Goal: Task Accomplishment & Management: Manage account settings

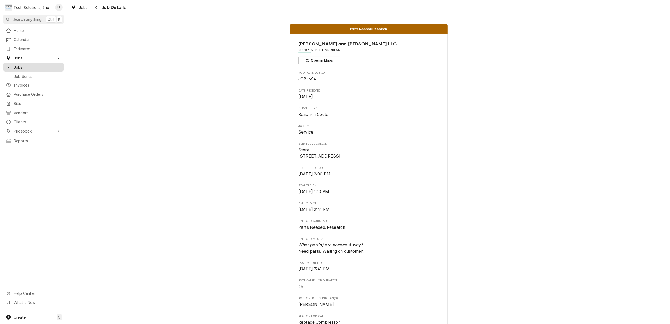
click at [19, 65] on span "Jobs" at bounding box center [38, 67] width 48 height 6
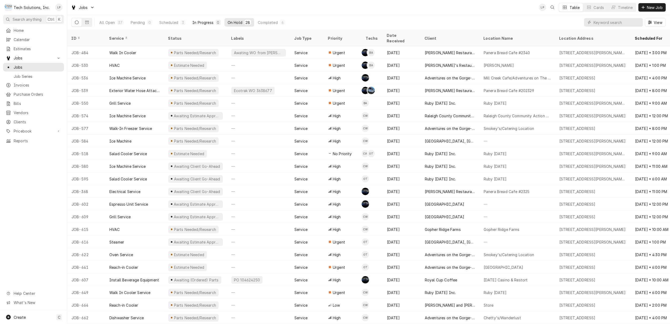
click at [199, 22] on div "In Progress" at bounding box center [203, 23] width 21 height 6
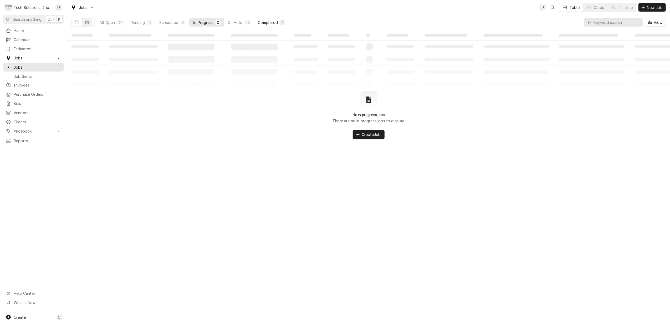
click at [267, 22] on div "Completed" at bounding box center [268, 23] width 20 height 6
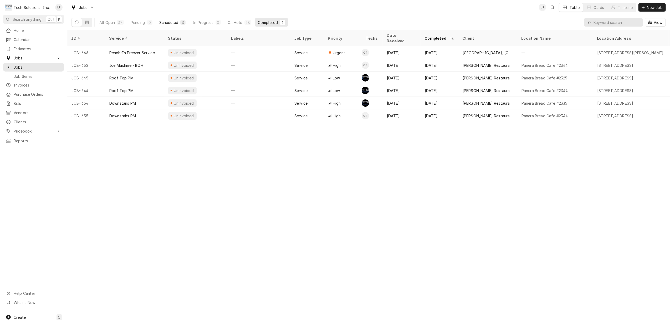
click at [166, 23] on div "Scheduled" at bounding box center [168, 23] width 19 height 6
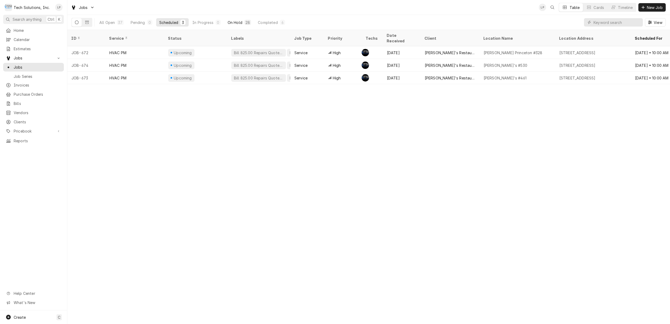
click at [235, 21] on div "On Hold" at bounding box center [235, 23] width 15 height 6
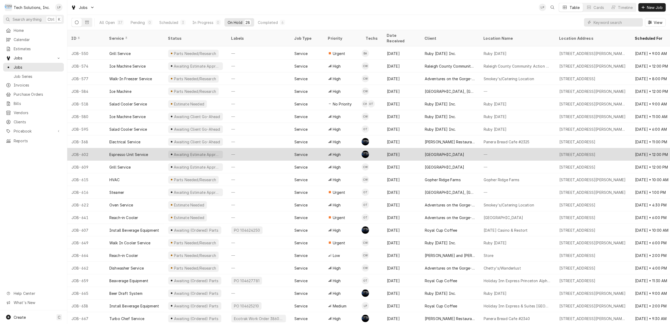
scroll to position [75, 0]
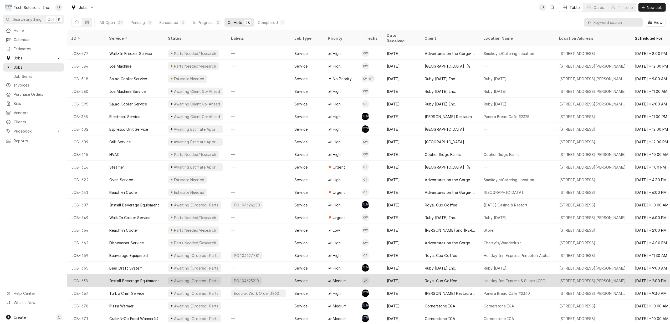
click at [412, 274] on div "Aug 28" at bounding box center [402, 280] width 38 height 13
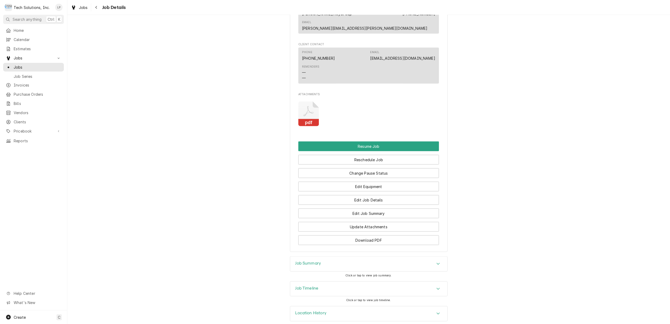
scroll to position [582, 0]
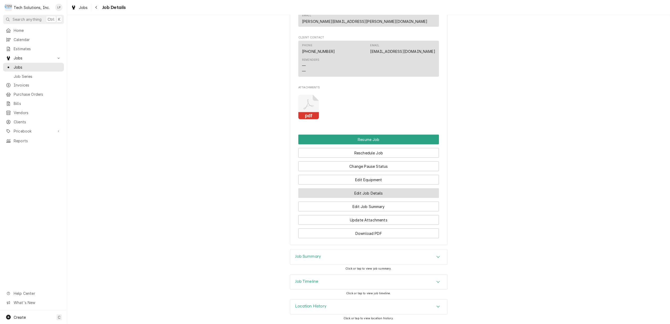
click at [372, 193] on button "Edit Job Details" at bounding box center [369, 193] width 141 height 10
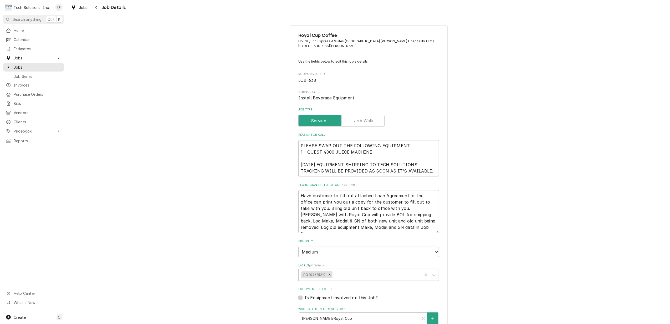
type textarea "x"
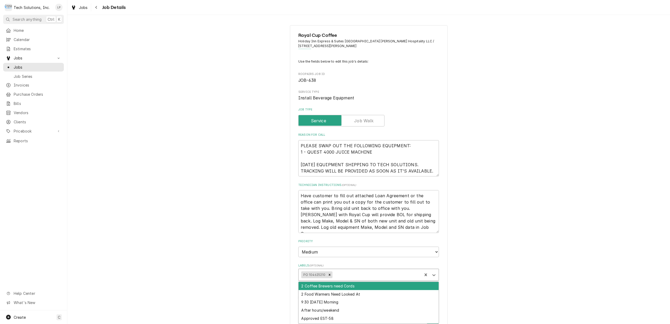
click at [410, 275] on div "Labels" at bounding box center [377, 274] width 86 height 9
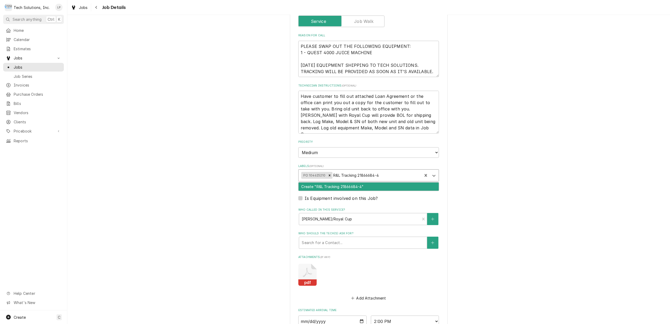
scroll to position [105, 0]
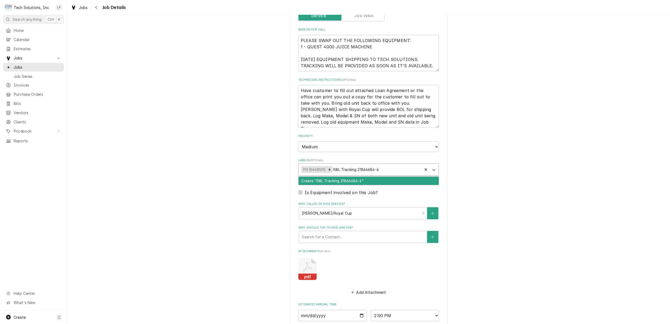
type input "R&L Tracking 21866684-4"
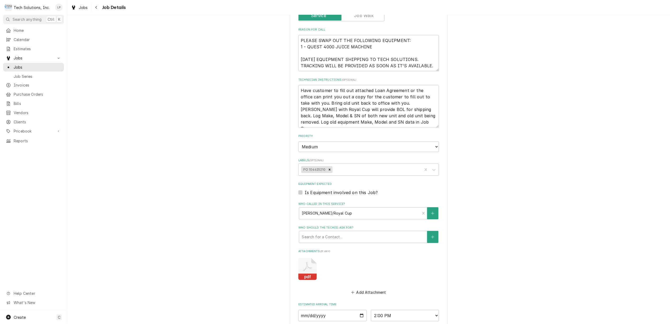
click at [480, 261] on div "Royal Cup Coffee Holiday Inn Express & Suites Charleston - Lake Norman Hospital…" at bounding box center [368, 158] width 603 height 487
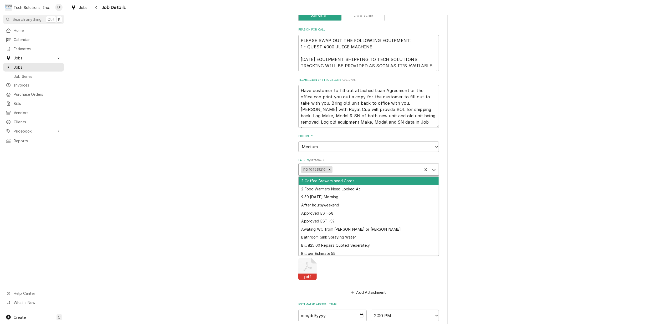
click at [379, 169] on div "Labels" at bounding box center [377, 169] width 86 height 9
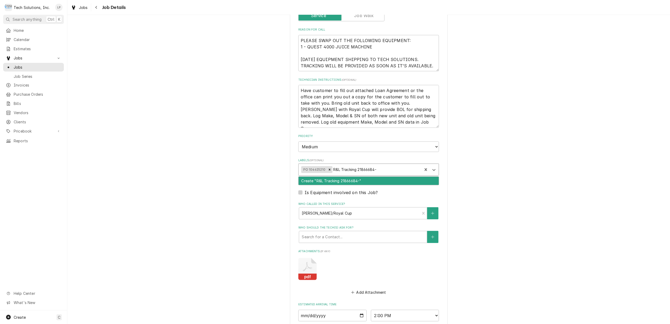
type input "R&L Tracking 21866684-4"
click at [380, 183] on div "Create "R&L Tracking 21866684-4"" at bounding box center [369, 181] width 140 height 8
type textarea "x"
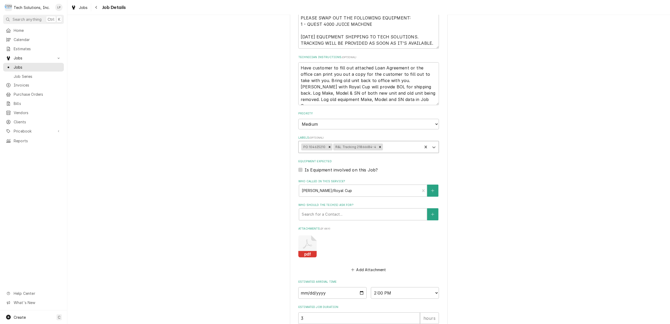
scroll to position [140, 0]
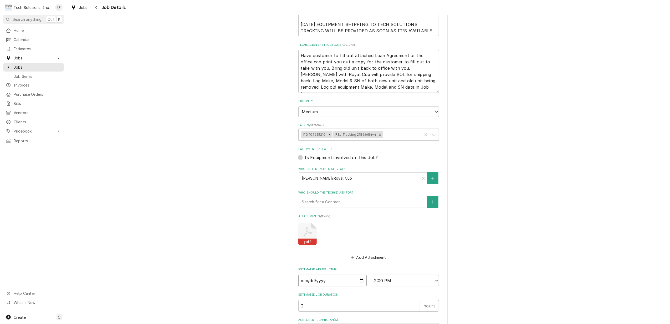
click at [359, 281] on input "2025-09-11" at bounding box center [333, 281] width 68 height 12
click at [483, 243] on div "Royal Cup Coffee Holiday Inn Express & Suites Charleston - Lake Norman Hospital…" at bounding box center [368, 123] width 603 height 487
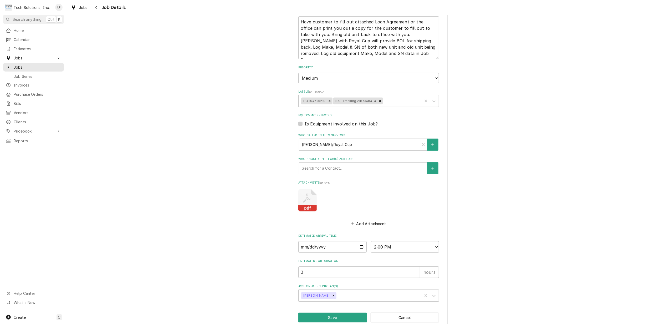
scroll to position [184, 0]
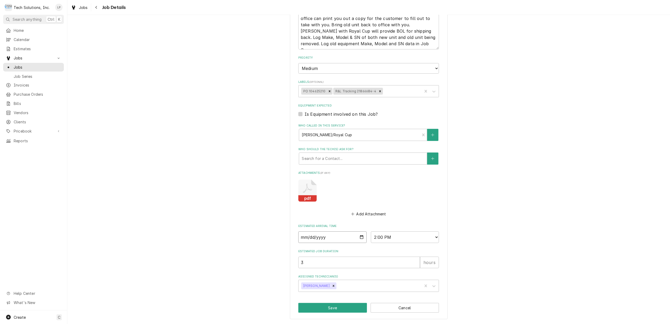
click at [358, 237] on input "2025-09-11" at bounding box center [333, 237] width 68 height 12
type textarea "x"
type input "2025-09-22"
click at [575, 263] on div "Royal Cup Coffee Holiday Inn Express & Suites Charleston - Lake Norman Hospital…" at bounding box center [368, 80] width 603 height 487
click at [358, 236] on input "2025-09-22" at bounding box center [333, 237] width 68 height 12
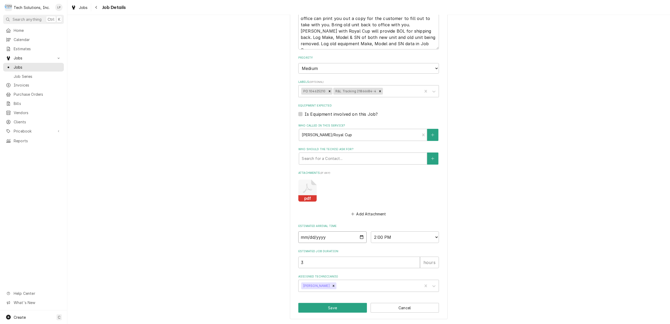
type textarea "x"
type input "2025-09-15"
click at [479, 236] on div "Royal Cup Coffee Holiday Inn Express & Suites Charleston - Lake Norman Hospital…" at bounding box center [368, 80] width 603 height 487
click at [334, 309] on button "Save" at bounding box center [333, 308] width 69 height 10
type textarea "x"
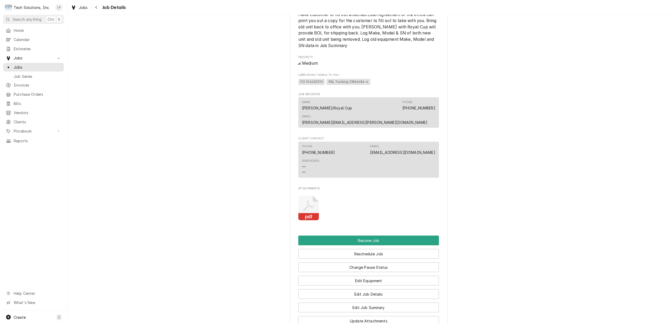
scroll to position [491, 0]
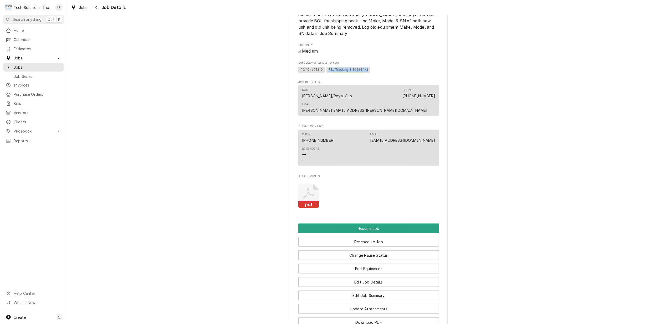
drag, startPoint x: 324, startPoint y: 68, endPoint x: 364, endPoint y: 68, distance: 40.0
click at [364, 68] on span "R&L Tracking 21866684-4" at bounding box center [349, 70] width 44 height 6
drag, startPoint x: 364, startPoint y: 68, endPoint x: 361, endPoint y: 69, distance: 3.3
copy span "R&L Tracking 21866684-4"
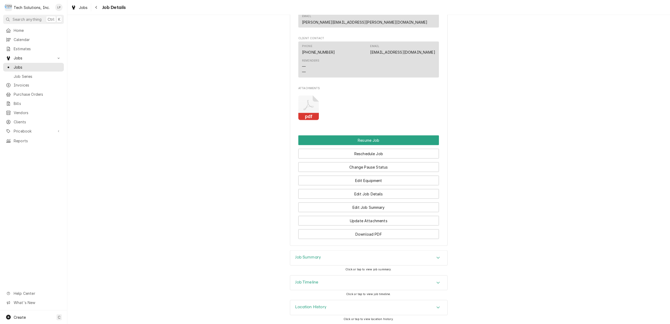
scroll to position [582, 0]
click at [389, 191] on button "Edit Job Details" at bounding box center [369, 193] width 141 height 10
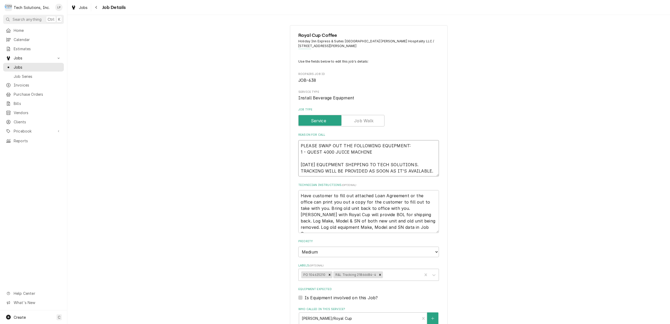
click at [307, 164] on textarea "PLEASE SWAP OUT THE FOLLOWING EQUIPMENT: 1 - QUEST 4000 JUICE MACHINE 8/28/25 E…" at bounding box center [369, 158] width 141 height 37
type textarea "x"
type textarea "PLEASE SWAP OUT THE FOLLOWING EQUIPMENT: 1 - QUEST 4000 JUICE MACHINE 8/2/25 EQ…"
type textarea "x"
type textarea "PLEASE SWAP OUT THE FOLLOWING EQUIPMENT: 1 - QUEST 4000 JUICE MACHINE 8//25 EQU…"
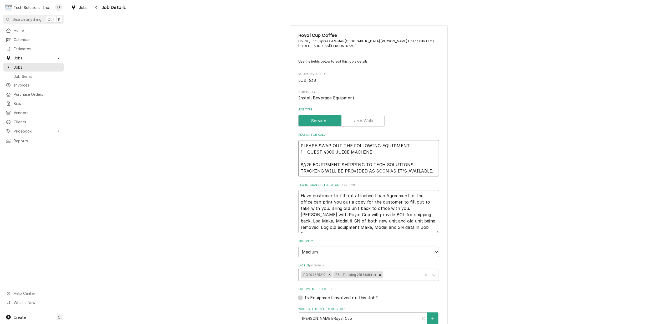
type textarea "x"
type textarea "PLEASE SWAP OUT THE FOLLOWING EQUIPMENT: 1 - QUEST 4000 JUICE MACHINE 8/25 EQUI…"
type textarea "x"
type textarea "PLEASE SWAP OUT THE FOLLOWING EQUIPMENT: 1 - QUEST 4000 JUICE MACHINE /25 EQUIP…"
type textarea "x"
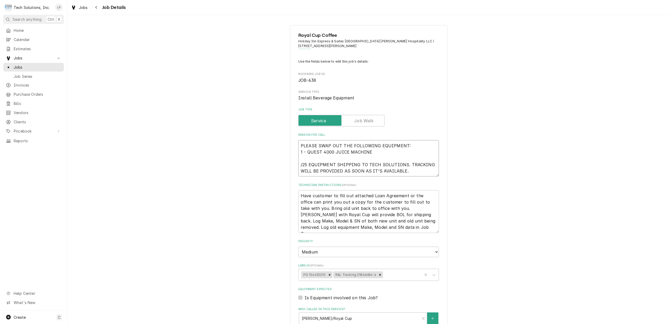
type textarea "PLEASE SWAP OUT THE FOLLOWING EQUIPMENT: 1 - QUEST 4000 JUICE MACHINE 9/25 EQUI…"
type textarea "x"
type textarea "PLEASE SWAP OUT THE FOLLOWING EQUIPMENT: 1 - QUEST 4000 JUICE MACHINE 9//25 EQU…"
type textarea "x"
type textarea "PLEASE SWAP OUT THE FOLLOWING EQUIPMENT: 1 - QUEST 4000 JUICE MACHINE 9/1/25 EQ…"
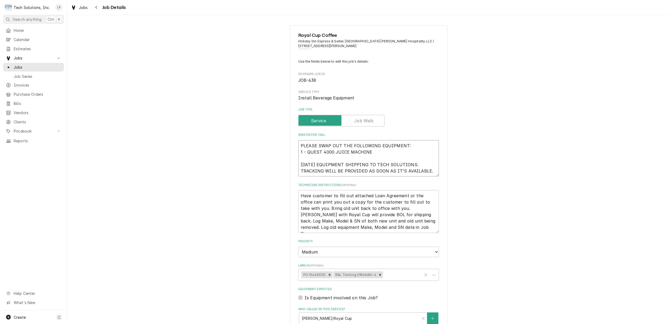
type textarea "x"
type textarea "PLEASE SWAP OUT THE FOLLOWING EQUIPMENT: 1 - QUEST 4000 JUICE MACHINE 9/11/25 E…"
type textarea "x"
type textarea "PLEASE SWAP OUT THE FOLLOWING EQUIPMENT: 1 - QUEST 4000 JUICE MACHINE 9/11//25 …"
type textarea "x"
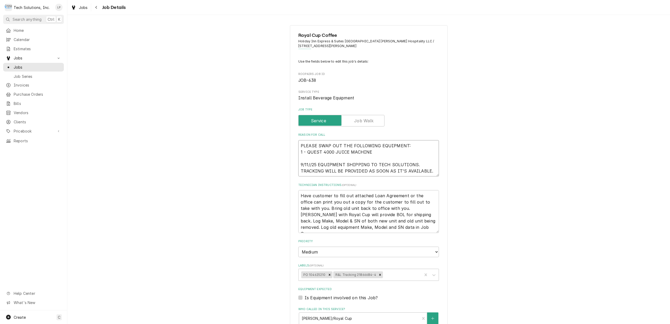
type textarea "PLEASE SWAP OUT THE FOLLOWING EQUIPMENT: 1 - QUEST 4000 JUICE MACHINE 9/11/2/25…"
type textarea "x"
type textarea "PLEASE SWAP OUT THE FOLLOWING EQUIPMENT: 1 - QUEST 4000 JUICE MACHINE 9/11/25/2…"
type textarea "x"
type textarea "PLEASE SWAP OUT THE FOLLOWING EQUIPMENT: 1 - QUEST 4000 JUICE MACHINE 9/11/25 /…"
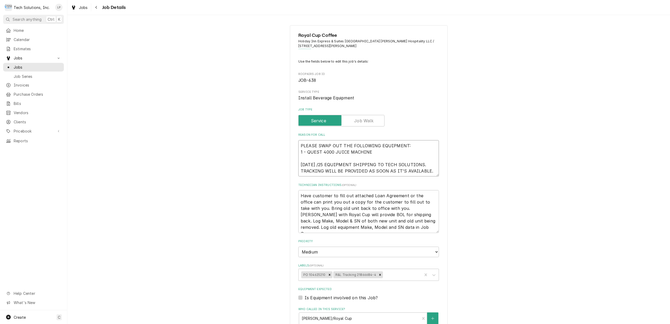
click at [429, 171] on textarea "PLEASE SWAP OUT THE FOLLOWING EQUIPMENT: 1 - QUEST 4000 JUICE MACHINE 9/11/25 /…" at bounding box center [369, 158] width 141 height 37
type textarea "x"
type textarea "PLEASE SWAP OUT THE FOLLOWING EQUIPMENT: 1 - QUEST 4000 JUICE MACHINE 9/11/25 /…"
type textarea "x"
type textarea "PLEASE SWAP OUT THE FOLLOWING EQUIPMENT: 1 - QUEST 4000 JUICE MACHINE 9/11/25 /…"
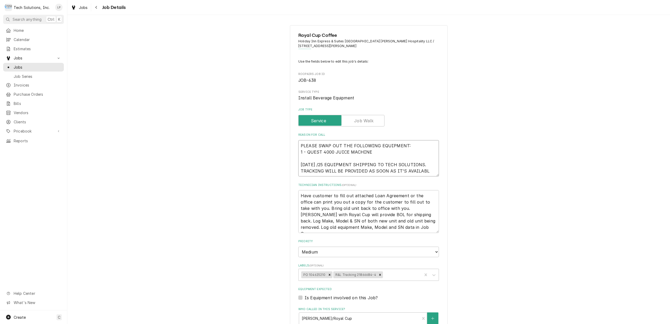
type textarea "x"
type textarea "PLEASE SWAP OUT THE FOLLOWING EQUIPMENT: 1 - QUEST 4000 JUICE MACHINE 9/11/25 /…"
type textarea "x"
type textarea "PLEASE SWAP OUT THE FOLLOWING EQUIPMENT: 1 - QUEST 4000 JUICE MACHINE 9/11/25 /…"
type textarea "x"
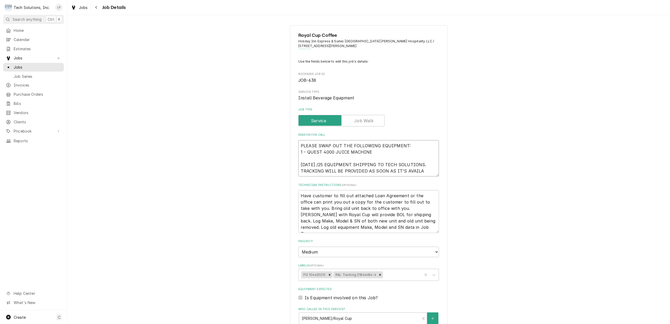
type textarea "PLEASE SWAP OUT THE FOLLOWING EQUIPMENT: 1 - QUEST 4000 JUICE MACHINE 9/11/25 /…"
type textarea "x"
type textarea "PLEASE SWAP OUT THE FOLLOWING EQUIPMENT: 1 - QUEST 4000 JUICE MACHINE 9/11/25 /…"
type textarea "x"
type textarea "PLEASE SWAP OUT THE FOLLOWING EQUIPMENT: 1 - QUEST 4000 JUICE MACHINE 9/11/25 /…"
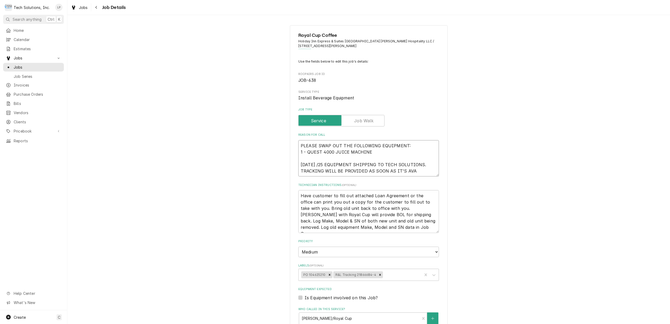
type textarea "x"
type textarea "PLEASE SWAP OUT THE FOLLOWING EQUIPMENT: 1 - QUEST 4000 JUICE MACHINE 9/11/25 /…"
type textarea "x"
type textarea "PLEASE SWAP OUT THE FOLLOWING EQUIPMENT: 1 - QUEST 4000 JUICE MACHINE 9/11/25 /…"
type textarea "x"
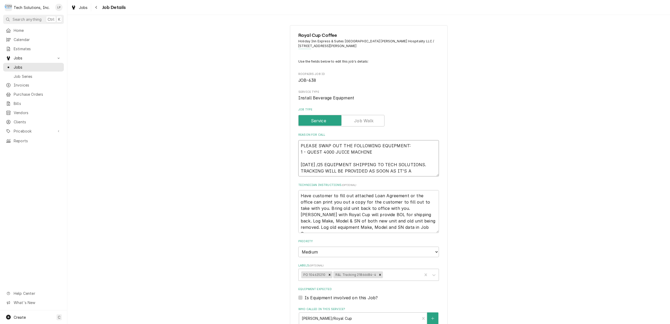
type textarea "PLEASE SWAP OUT THE FOLLOWING EQUIPMENT: 1 - QUEST 4000 JUICE MACHINE 9/11/25 /…"
type textarea "x"
type textarea "PLEASE SWAP OUT THE FOLLOWING EQUIPMENT: 1 - QUEST 4000 JUICE MACHINE 9/11/25 /…"
type textarea "x"
type textarea "PLEASE SWAP OUT THE FOLLOWING EQUIPMENT: 1 - QUEST 4000 JUICE MACHINE 9/11/25 /…"
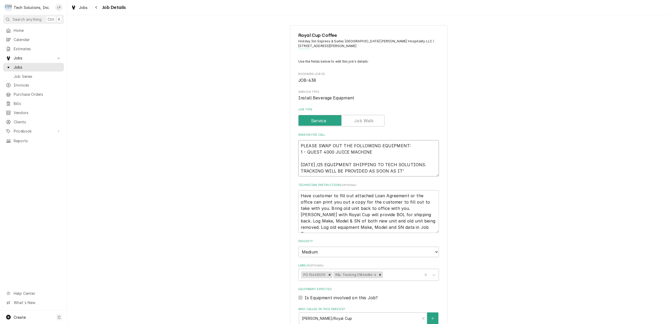
type textarea "x"
type textarea "PLEASE SWAP OUT THE FOLLOWING EQUIPMENT: 1 - QUEST 4000 JUICE MACHINE 9/11/25 /…"
type textarea "x"
type textarea "PLEASE SWAP OUT THE FOLLOWING EQUIPMENT: 1 - QUEST 4000 JUICE MACHINE 9/11/25 /…"
type textarea "x"
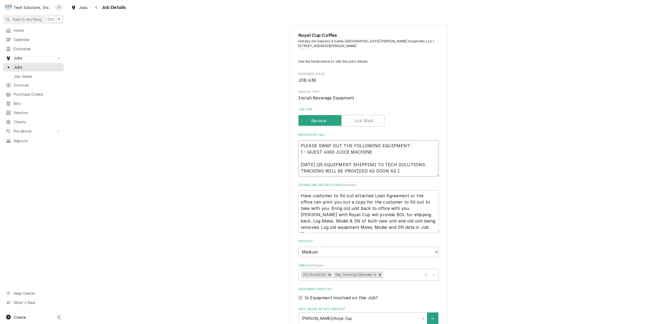
type textarea "PLEASE SWAP OUT THE FOLLOWING EQUIPMENT: 1 - QUEST 4000 JUICE MACHINE 9/11/25 /…"
type textarea "x"
type textarea "PLEASE SWAP OUT THE FOLLOWING EQUIPMENT: 1 - QUEST 4000 JUICE MACHINE 9/11/25 /…"
type textarea "x"
type textarea "PLEASE SWAP OUT THE FOLLOWING EQUIPMENT: 1 - QUEST 4000 JUICE MACHINE 9/11/25 /…"
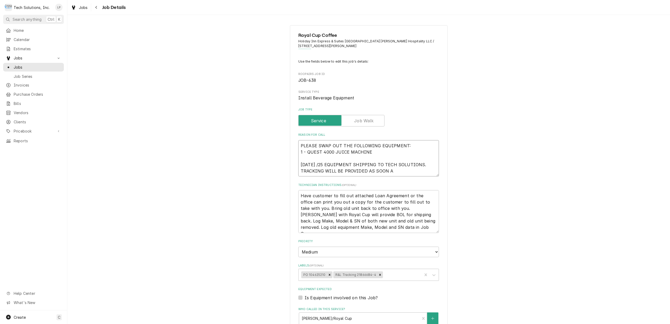
type textarea "x"
type textarea "PLEASE SWAP OUT THE FOLLOWING EQUIPMENT: 1 - QUEST 4000 JUICE MACHINE 9/11/25 /…"
type textarea "x"
type textarea "PLEASE SWAP OUT THE FOLLOWING EQUIPMENT: 1 - QUEST 4000 JUICE MACHINE 9/11/25 /…"
type textarea "x"
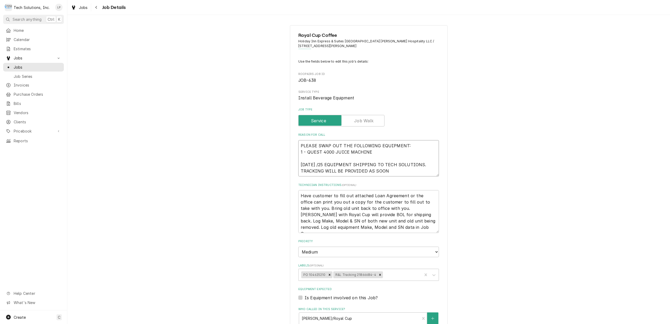
type textarea "PLEASE SWAP OUT THE FOLLOWING EQUIPMENT: 1 - QUEST 4000 JUICE MACHINE 9/11/25 /…"
type textarea "x"
type textarea "PLEASE SWAP OUT THE FOLLOWING EQUIPMENT: 1 - QUEST 4000 JUICE MACHINE 9/11/25 /…"
type textarea "x"
type textarea "PLEASE SWAP OUT THE FOLLOWING EQUIPMENT: 1 - QUEST 4000 JUICE MACHINE 9/11/25 /…"
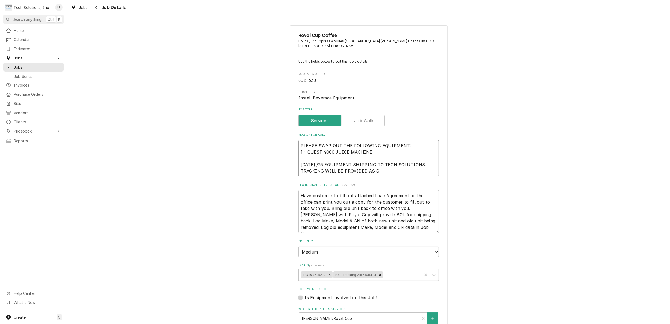
type textarea "x"
type textarea "PLEASE SWAP OUT THE FOLLOWING EQUIPMENT: 1 - QUEST 4000 JUICE MACHINE 9/11/25 /…"
type textarea "x"
type textarea "PLEASE SWAP OUT THE FOLLOWING EQUIPMENT: 1 - QUEST 4000 JUICE MACHINE 9/11/25 /…"
type textarea "x"
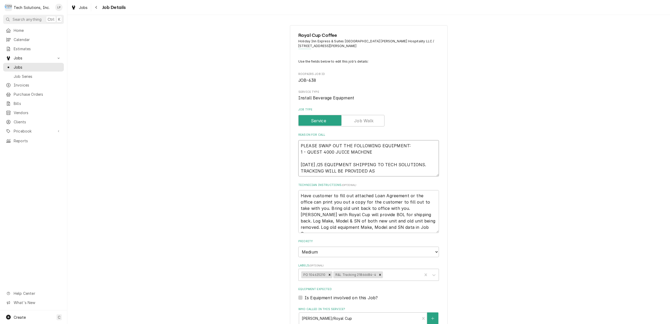
type textarea "PLEASE SWAP OUT THE FOLLOWING EQUIPMENT: 1 - QUEST 4000 JUICE MACHINE 9/11/25 /…"
type textarea "x"
type textarea "PLEASE SWAP OUT THE FOLLOWING EQUIPMENT: 1 - QUEST 4000 JUICE MACHINE 9/11/25 /…"
type textarea "x"
type textarea "PLEASE SWAP OUT THE FOLLOWING EQUIPMENT: 1 - QUEST 4000 JUICE MACHINE 9/11/25 /…"
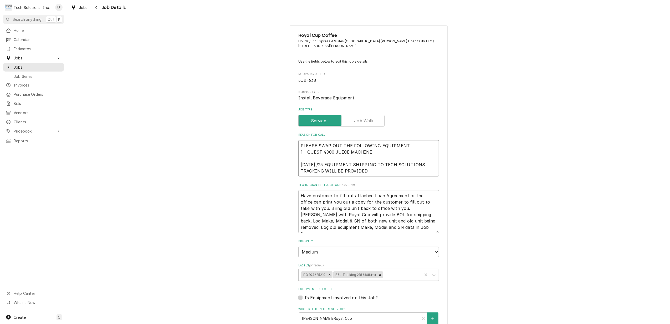
type textarea "x"
type textarea "PLEASE SWAP OUT THE FOLLOWING EQUIPMENT: 1 - QUEST 4000 JUICE MACHINE 9/11/25 /…"
type textarea "x"
type textarea "PLEASE SWAP OUT THE FOLLOWING EQUIPMENT: 1 - QUEST 4000 JUICE MACHINE 9/11/25 /…"
type textarea "x"
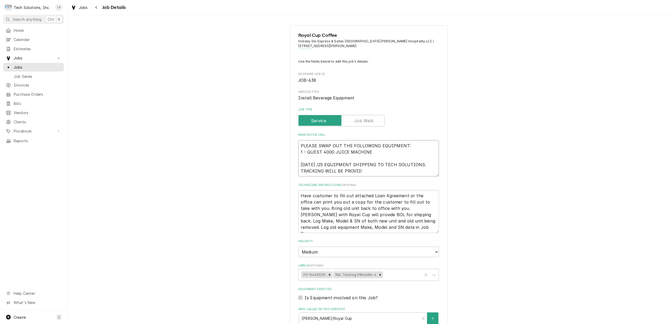
type textarea "PLEASE SWAP OUT THE FOLLOWING EQUIPMENT: 1 - QUEST 4000 JUICE MACHINE 9/11/25 /…"
type textarea "x"
type textarea "PLEASE SWAP OUT THE FOLLOWING EQUIPMENT: 1 - QUEST 4000 JUICE MACHINE 9/11/25 /…"
type textarea "x"
type textarea "PLEASE SWAP OUT THE FOLLOWING EQUIPMENT: 1 - QUEST 4000 JUICE MACHINE 9/11/25 /…"
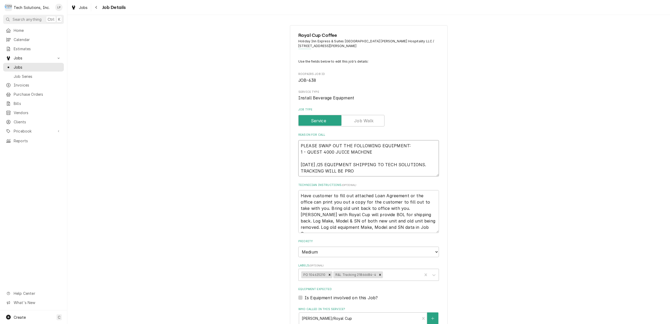
type textarea "x"
type textarea "PLEASE SWAP OUT THE FOLLOWING EQUIPMENT: 1 - QUEST 4000 JUICE MACHINE 9/11/25 /…"
type textarea "x"
type textarea "PLEASE SWAP OUT THE FOLLOWING EQUIPMENT: 1 - QUEST 4000 JUICE MACHINE 9/11/25 /…"
type textarea "x"
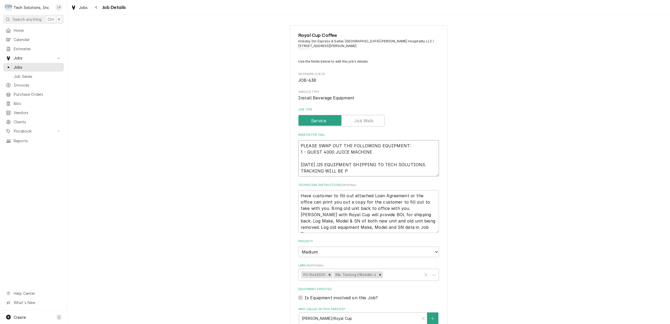
type textarea "PLEASE SWAP OUT THE FOLLOWING EQUIPMENT: 1 - QUEST 4000 JUICE MACHINE 9/11/25 /…"
type textarea "x"
type textarea "PLEASE SWAP OUT THE FOLLOWING EQUIPMENT: 1 - QUEST 4000 JUICE MACHINE 9/11/25 /…"
type textarea "x"
type textarea "PLEASE SWAP OUT THE FOLLOWING EQUIPMENT: 1 - QUEST 4000 JUICE MACHINE 9/11/25 /…"
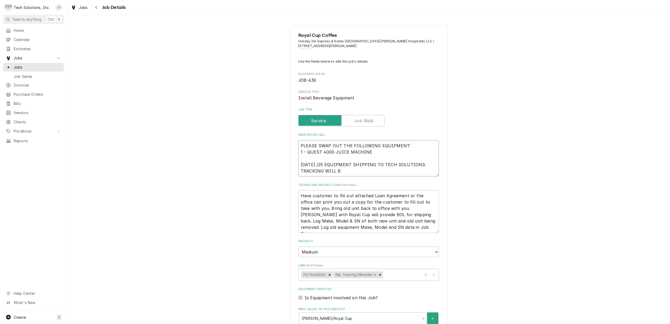
type textarea "x"
type textarea "PLEASE SWAP OUT THE FOLLOWING EQUIPMENT: 1 - QUEST 4000 JUICE MACHINE 9/11/25 /…"
type textarea "x"
type textarea "PLEASE SWAP OUT THE FOLLOWING EQUIPMENT: 1 - QUEST 4000 JUICE MACHINE 9/11/25 /…"
type textarea "x"
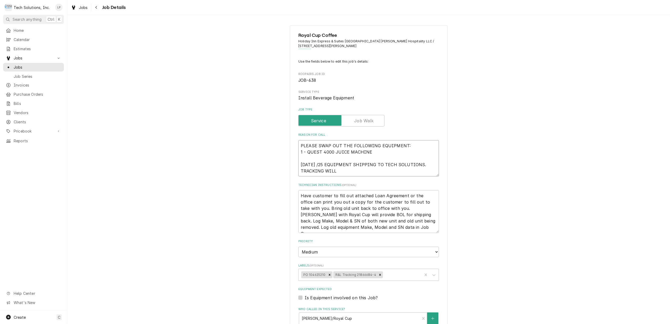
type textarea "PLEASE SWAP OUT THE FOLLOWING EQUIPMENT: 1 - QUEST 4000 JUICE MACHINE 9/11/25 /…"
type textarea "x"
type textarea "PLEASE SWAP OUT THE FOLLOWING EQUIPMENT: 1 - QUEST 4000 JUICE MACHINE 9/11/25 /…"
type textarea "x"
type textarea "PLEASE SWAP OUT THE FOLLOWING EQUIPMENT: 1 - QUEST 4000 JUICE MACHINE 9/11/25 /…"
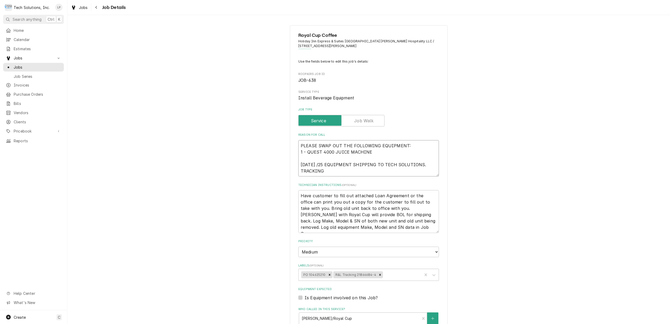
type textarea "x"
type textarea "PLEASE SWAP OUT THE FOLLOWING EQUIPMENT: 1 - QUEST 4000 JUICE MACHINE 9/11/25 /…"
type textarea "x"
type textarea "PLEASE SWAP OUT THE FOLLOWING EQUIPMENT: 1 - QUEST 4000 JUICE MACHINE 9/11/25 /…"
type textarea "x"
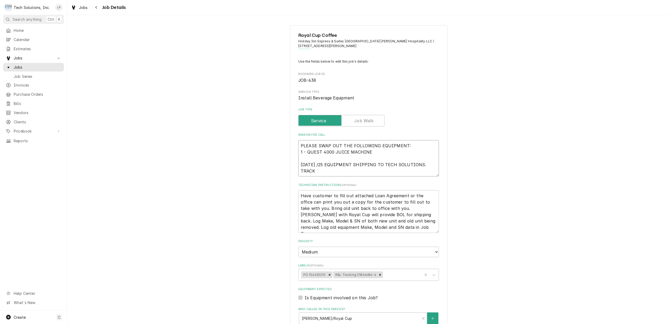
type textarea "PLEASE SWAP OUT THE FOLLOWING EQUIPMENT: 1 - QUEST 4000 JUICE MACHINE 9/11/25 /…"
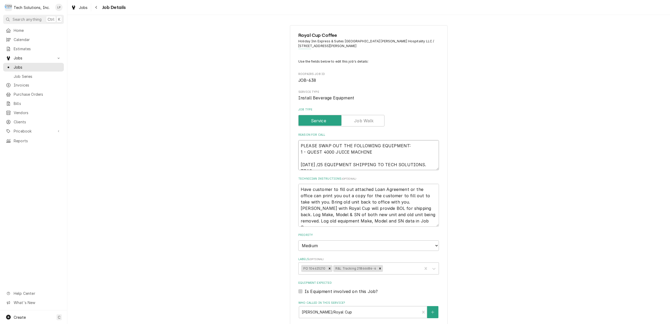
type textarea "x"
type textarea "PLEASE SWAP OUT THE FOLLOWING EQUIPMENT: 1 - QUEST 4000 JUICE MACHINE 9/11/25 /…"
type textarea "x"
type textarea "PLEASE SWAP OUT THE FOLLOWING EQUIPMENT: 1 - QUEST 4000 JUICE MACHINE 9/11/25 /…"
type textarea "x"
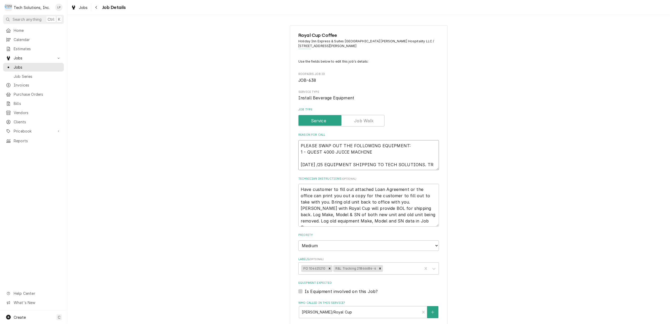
type textarea "PLEASE SWAP OUT THE FOLLOWING EQUIPMENT: 1 - QUEST 4000 JUICE MACHINE 9/11/25 /…"
type textarea "x"
type textarea "PLEASE SWAP OUT THE FOLLOWING EQUIPMENT: 1 - QUEST 4000 JUICE MACHINE 9/11/25 /…"
paste textarea "R&L Tracking 21866684-4"
type textarea "x"
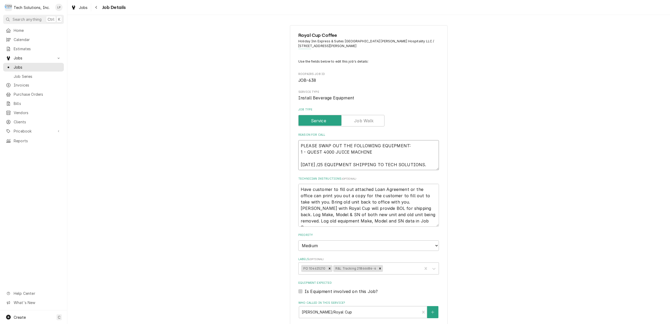
type textarea "PLEASE SWAP OUT THE FOLLOWING EQUIPMENT: 1 - QUEST 4000 JUICE MACHINE 9/11/25 /…"
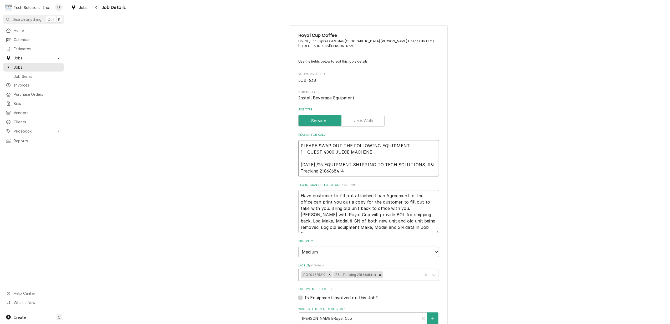
type textarea "x"
type textarea "PLEASE SWAP OUT THE FOLLOWING EQUIPMENT: 1 - QUEST 4000 JUICE MACHINE 9/11/25 /…"
type textarea "x"
type textarea "PLEASE SWAP OUT THE FOLLOWING EQUIPMENT: 1 - QUEST 4000 JUICE MACHINE 9/11/25 /…"
type textarea "x"
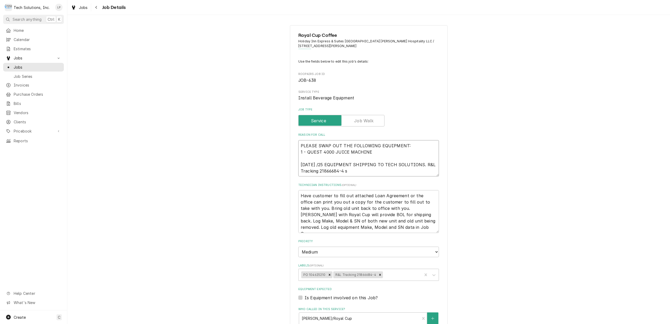
type textarea "PLEASE SWAP OUT THE FOLLOWING EQUIPMENT: 1 - QUEST 4000 JUICE MACHINE 9/11/25 /…"
type textarea "x"
type textarea "PLEASE SWAP OUT THE FOLLOWING EQUIPMENT: 1 - QUEST 4000 JUICE MACHINE 9/11/25 /…"
type textarea "x"
type textarea "PLEASE SWAP OUT THE FOLLOWING EQUIPMENT: 1 - QUEST 4000 JUICE MACHINE 9/11/25 /…"
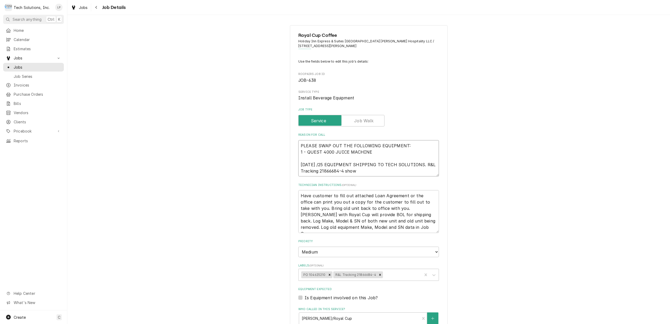
type textarea "x"
type textarea "PLEASE SWAP OUT THE FOLLOWING EQUIPMENT: 1 - QUEST 4000 JUICE MACHINE 9/11/25 /…"
type textarea "x"
type textarea "PLEASE SWAP OUT THE FOLLOWING EQUIPMENT: 1 - QUEST 4000 JUICE MACHINE 9/11/25 /…"
type textarea "x"
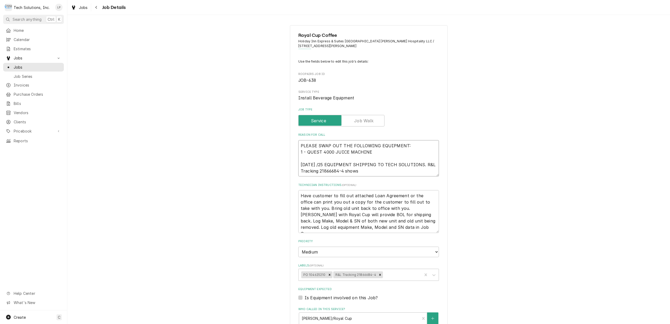
type textarea "PLEASE SWAP OUT THE FOLLOWING EQUIPMENT: 1 - QUEST 4000 JUICE MACHINE 9/11/25 /…"
type textarea "x"
type textarea "PLEASE SWAP OUT THE FOLLOWING EQUIPMENT: 1 - QUEST 4000 JUICE MACHINE 9/11/25 /…"
type textarea "x"
type textarea "PLEASE SWAP OUT THE FOLLOWING EQUIPMENT: 1 - QUEST 4000 JUICE MACHINE 9/11/25 /…"
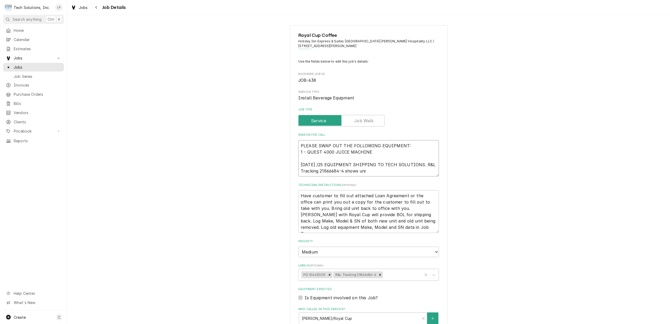
type textarea "x"
type textarea "PLEASE SWAP OUT THE FOLLOWING EQUIPMENT: 1 - QUEST 4000 JUICE MACHINE 9/11/25 /…"
type textarea "x"
type textarea "PLEASE SWAP OUT THE FOLLOWING EQUIPMENT: 1 - QUEST 4000 JUICE MACHINE 9/11/25 /…"
type textarea "x"
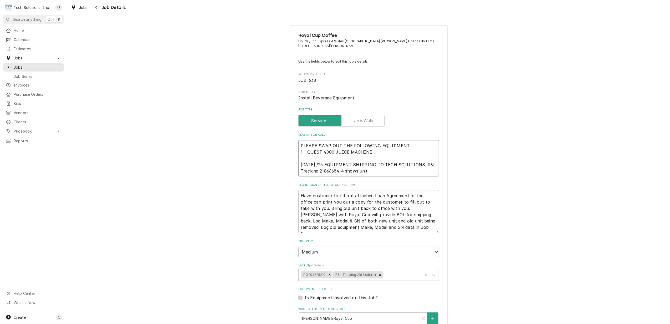
type textarea "PLEASE SWAP OUT THE FOLLOWING EQUIPMENT: 1 - QUEST 4000 JUICE MACHINE 9/11/25 /…"
type textarea "x"
type textarea "PLEASE SWAP OUT THE FOLLOWING EQUIPMENT: 1 - QUEST 4000 JUICE MACHINE 9/11/25 /…"
type textarea "x"
type textarea "PLEASE SWAP OUT THE FOLLOWING EQUIPMENT: 1 - QUEST 4000 JUICE MACHINE 9/11/25 /…"
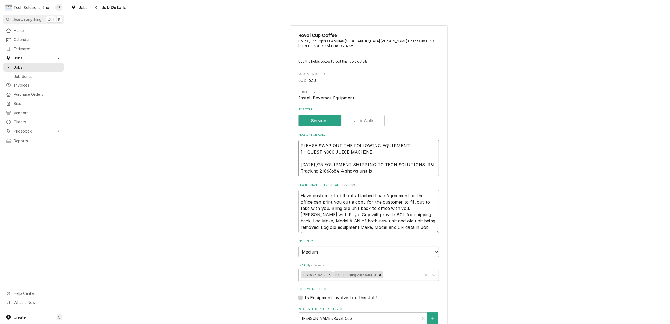
type textarea "x"
type textarea "PLEASE SWAP OUT THE FOLLOWING EQUIPMENT: 1 - QUEST 4000 JUICE MACHINE 9/11/25 /…"
type textarea "x"
type textarea "PLEASE SWAP OUT THE FOLLOWING EQUIPMENT: 1 - QUEST 4000 JUICE MACHINE 9/11/25 /…"
type textarea "x"
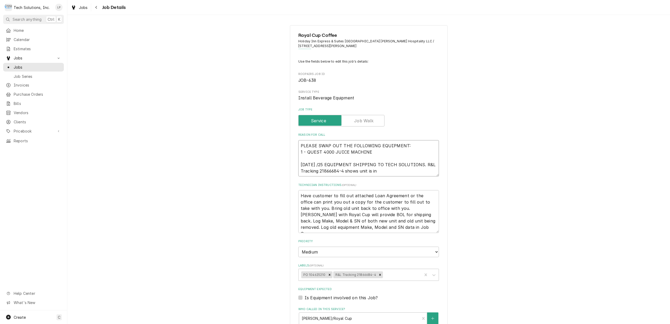
type textarea "PLEASE SWAP OUT THE FOLLOWING EQUIPMENT: 1 - QUEST 4000 JUICE MACHINE 9/11/25 /…"
type textarea "x"
type textarea "PLEASE SWAP OUT THE FOLLOWING EQUIPMENT: 1 - QUEST 4000 JUICE MACHINE 9/11/25 /…"
type textarea "x"
type textarea "PLEASE SWAP OUT THE FOLLOWING EQUIPMENT: 1 - QUEST 4000 JUICE MACHINE 9/11/25 /…"
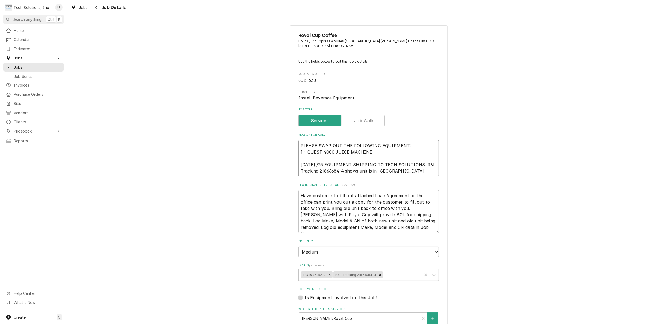
click at [319, 165] on textarea "PLEASE SWAP OUT THE FOLLOWING EQUIPMENT: 1 - QUEST 4000 JUICE MACHINE 9/11/25 /…" at bounding box center [369, 158] width 141 height 37
type textarea "x"
type textarea "PLEASE SWAP OUT THE FOLLOWING EQUIPMENT: 1 - QUEST 4000 JUICE MACHINE 9/11/25 /…"
type textarea "x"
type textarea "PLEASE SWAP OUT THE FOLLOWING EQUIPMENT: 1 - QUEST 4000 JUICE MACHINE 9/11/25 /…"
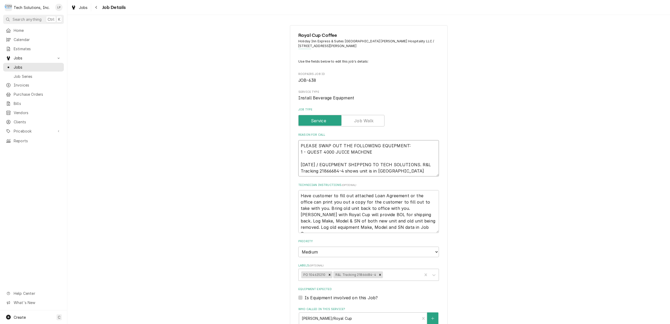
type textarea "x"
type textarea "PLEASE SWAP OUT THE FOLLOWING EQUIPMENT: 1 - QUEST 4000 JUICE MACHINE 9/11/25 E…"
type textarea "x"
type textarea "PLEASE SWAP OUT THE FOLLOWING EQUIPMENT: 1 - QUEST 4000 JUICE MACHINE 9/11/25 T…"
type textarea "x"
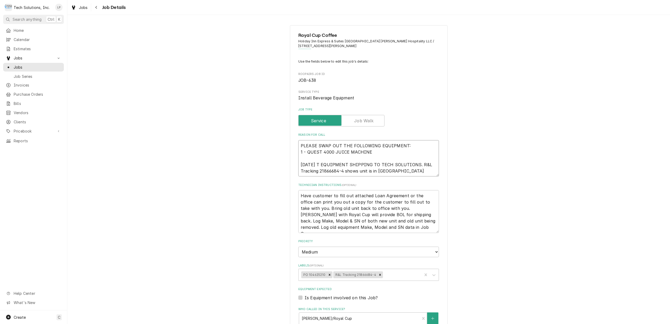
type textarea "PLEASE SWAP OUT THE FOLLOWING EQUIPMENT: 1 - QUEST 4000 JUICE MACHINE 9/11/25 T…"
type textarea "x"
type textarea "PLEASE SWAP OUT THE FOLLOWING EQUIPMENT: 1 - QUEST 4000 JUICE MACHINE 9/11/25 T…"
type textarea "x"
type textarea "PLEASE SWAP OUT THE FOLLOWING EQUIPMENT: 1 - QUEST 4000 JUICE MACHINE 9/11/25 T…"
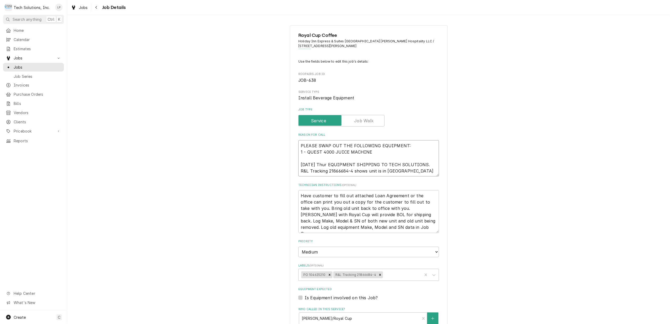
type textarea "x"
type textarea "PLEASE SWAP OUT THE FOLLOWING EQUIPMENT: 1 - QUEST 4000 JUICE MACHINE 9/11/25 T…"
type textarea "x"
type textarea "PLEASE SWAP OUT THE FOLLOWING EQUIPMENT: 1 - QUEST 4000 JUICE MACHINE 9/11/25 T…"
type textarea "x"
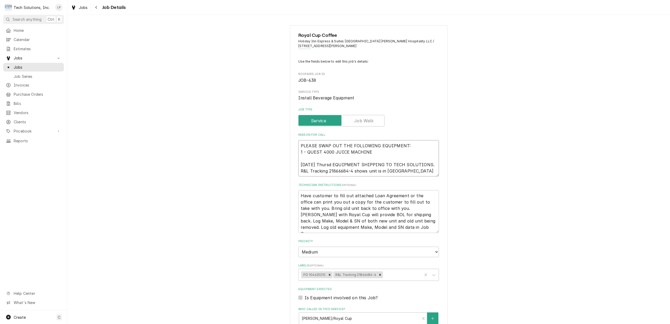
type textarea "PLEASE SWAP OUT THE FOLLOWING EQUIPMENT: 1 - QUEST 4000 JUICE MACHINE 9/11/25 T…"
type textarea "x"
type textarea "PLEASE SWAP OUT THE FOLLOWING EQUIPMENT: 1 - QUEST 4000 JUICE MACHINE 9/11/25 T…"
click at [433, 164] on textarea "PLEASE SWAP OUT THE FOLLOWING EQUIPMENT: 1 - QUEST 4000 JUICE MACHINE 9/11/25 T…" at bounding box center [369, 158] width 141 height 37
type textarea "x"
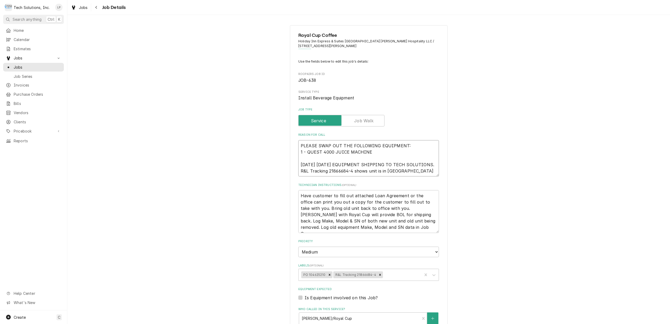
type textarea "PLEASE SWAP OUT THE FOLLOWING EQUIPMENT: 1 - QUEST 4000 JUICE MACHINE 9/11/25 T…"
type textarea "x"
type textarea "PLEASE SWAP OUT THE FOLLOWING EQUIPMENT: 1 - QUEST 4000 JUICE MACHINE 9/11/25 T…"
type textarea "x"
type textarea "PLEASE SWAP OUT THE FOLLOWING EQUIPMENT: 1 - QUEST 4000 JUICE MACHINE 9/11/25 T…"
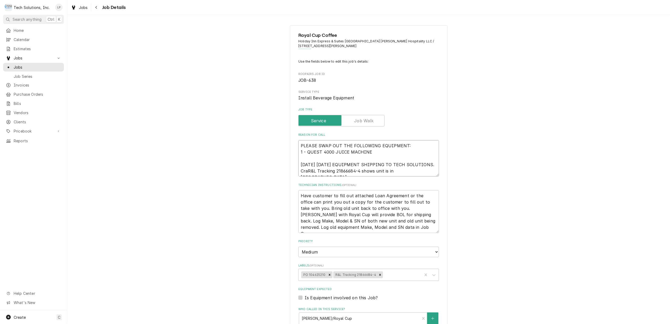
type textarea "x"
type textarea "PLEASE SWAP OUT THE FOLLOWING EQUIPMENT: 1 - QUEST 4000 JUICE MACHINE 9/11/25 T…"
type textarea "x"
type textarea "PLEASE SWAP OUT THE FOLLOWING EQUIPMENT: 1 - QUEST 4000 JUICE MACHINE 9/11/25 T…"
type textarea "x"
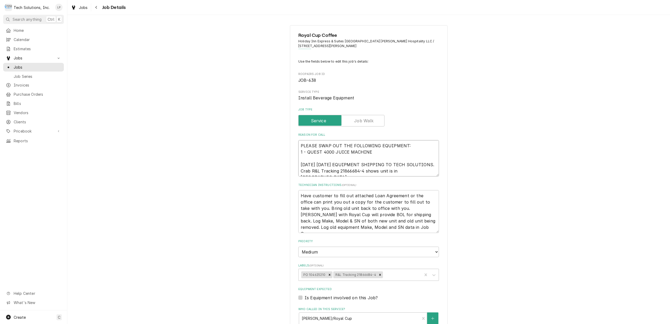
type textarea "PLEASE SWAP OUT THE FOLLOWING EQUIPMENT: 1 - QUEST 4000 JUICE MACHINE 9/11/25 T…"
type textarea "x"
type textarea "PLEASE SWAP OUT THE FOLLOWING EQUIPMENT: 1 - QUEST 4000 JUICE MACHINE 9/11/25 T…"
click at [299, 165] on textarea "PLEASE SWAP OUT THE FOLLOWING EQUIPMENT: 1 - QUEST 4000 JUICE MACHINE 9/11/25 T…" at bounding box center [369, 158] width 141 height 37
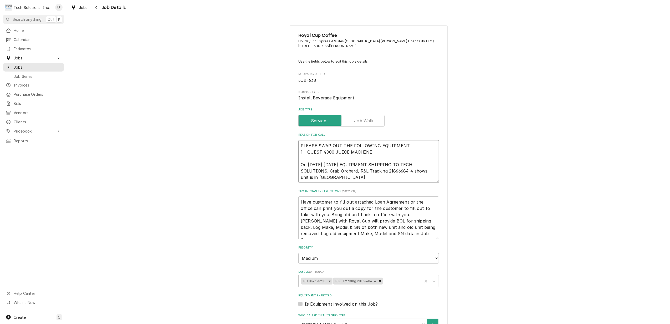
click at [356, 170] on textarea "PLEASE SWAP OUT THE FOLLOWING EQUIPMENT: 1 - QUEST 4000 JUICE MACHINE On 9/11/2…" at bounding box center [369, 161] width 141 height 43
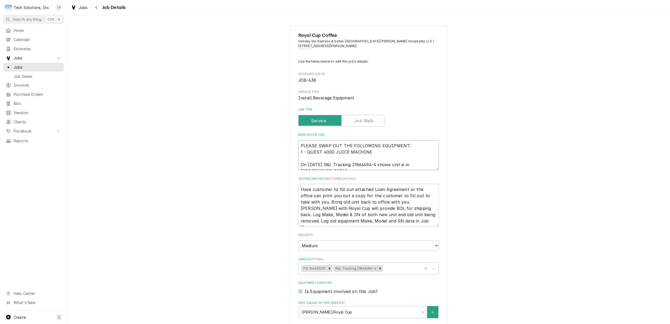
click at [305, 166] on textarea "PLEASE SWAP OUT THE FOLLOWING EQUIPMENT: 1 - QUEST 4000 JUICE MACHINE On 9/11/2…" at bounding box center [369, 155] width 141 height 30
click at [433, 163] on textarea "PLEASE SWAP OUT THE FOLLOWING EQUIPMENT: 1 - QUEST 4000 JUICE MACHINE On Thursd…" at bounding box center [369, 155] width 141 height 30
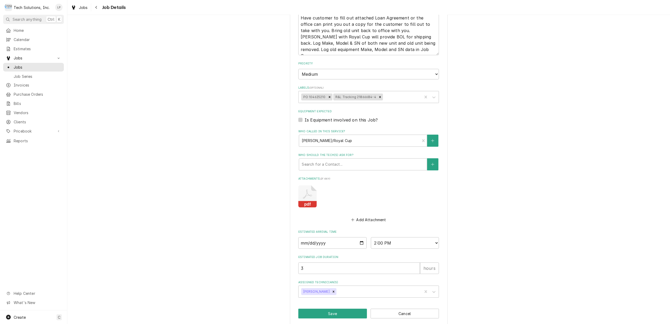
scroll to position [184, 0]
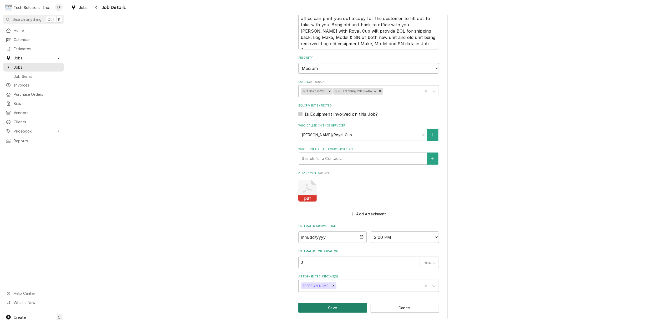
click at [327, 308] on button "Save" at bounding box center [333, 308] width 69 height 10
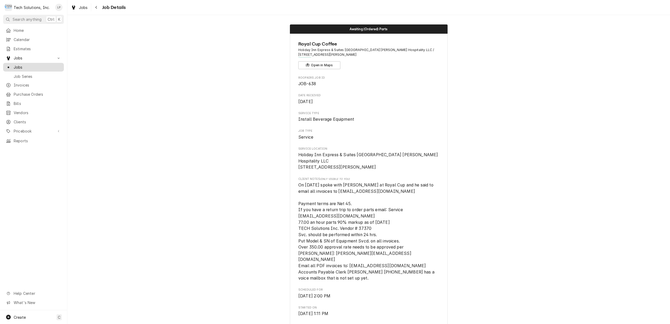
click at [22, 66] on span "Jobs" at bounding box center [38, 67] width 48 height 6
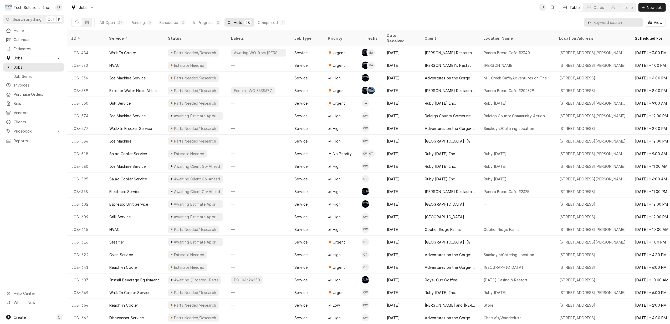
click at [626, 23] on input "Dynamic Content Wrapper" at bounding box center [617, 22] width 47 height 8
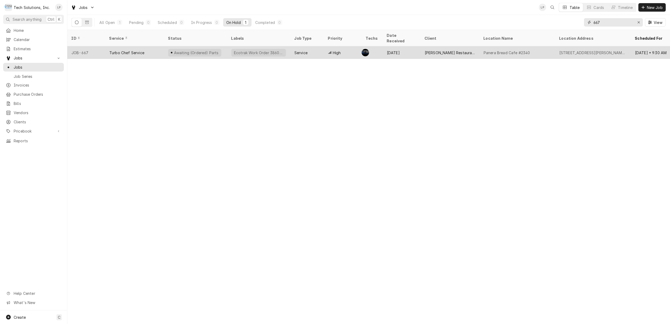
type input "667"
click at [158, 46] on div "Turbo Chef Service" at bounding box center [134, 52] width 59 height 13
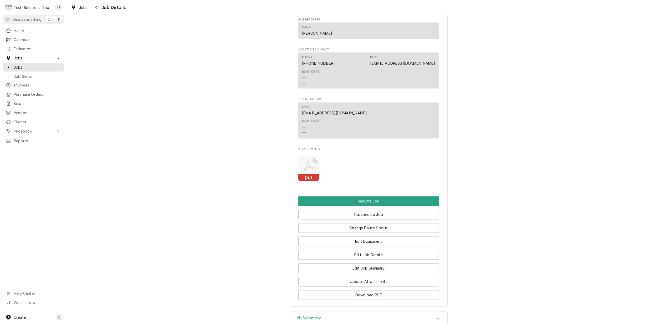
scroll to position [947, 0]
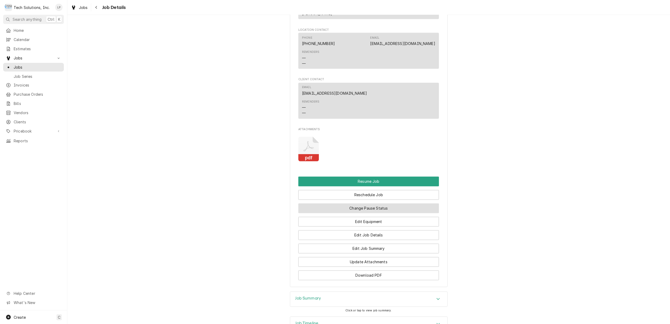
click at [402, 209] on button "Change Pause Status" at bounding box center [369, 209] width 141 height 10
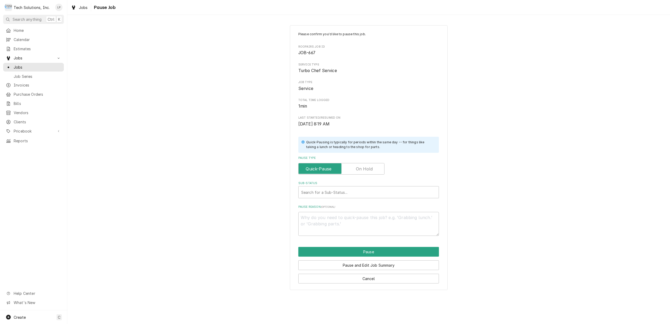
click at [364, 169] on label "Pause Type" at bounding box center [342, 169] width 86 height 12
click at [364, 169] on input "Pause Type" at bounding box center [342, 169] width 82 height 12
checkbox input "true"
click at [360, 194] on div "Sub-Status" at bounding box center [368, 192] width 135 height 9
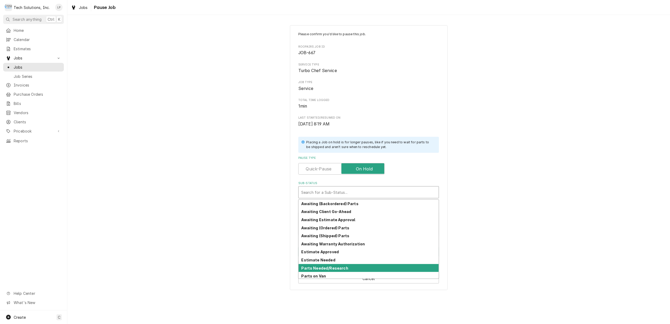
click at [339, 267] on strong "Parts Needed/Research" at bounding box center [325, 268] width 47 height 4
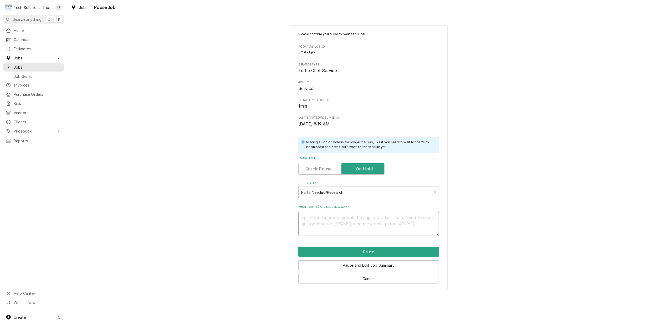
click at [417, 219] on textarea "What part(s) are needed & why?" at bounding box center [369, 224] width 141 height 24
type textarea "x"
type textarea "J"
type textarea "x"
type textarea "Jo"
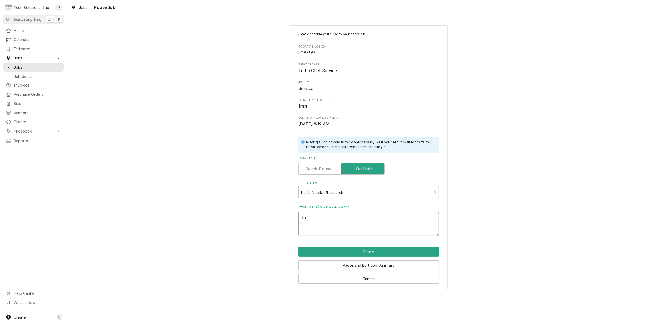
type textarea "x"
type textarea "Joe"
type textarea "x"
type textarea "Joe"
type textarea "x"
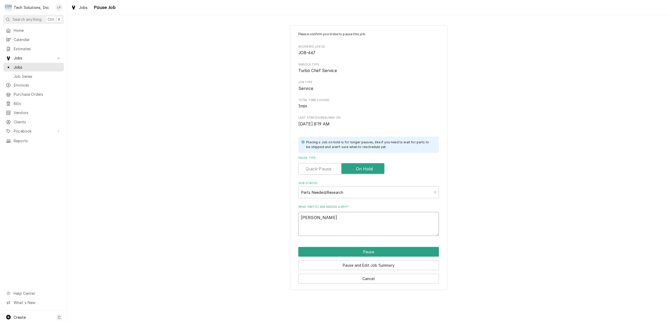
type textarea "Joe h"
type textarea "x"
type textarea "Joe ha"
type textarea "x"
type textarea "Joe has"
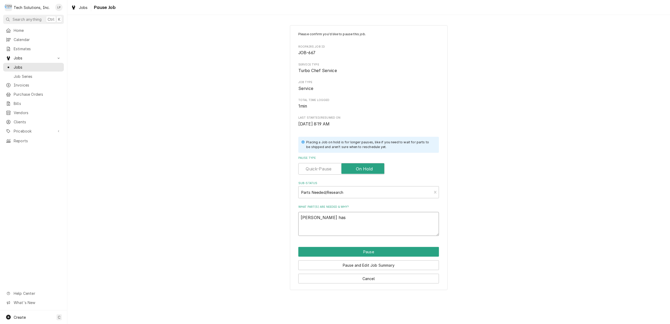
type textarea "x"
type textarea "Joe has"
type textarea "x"
type textarea "Joe has B"
type textarea "x"
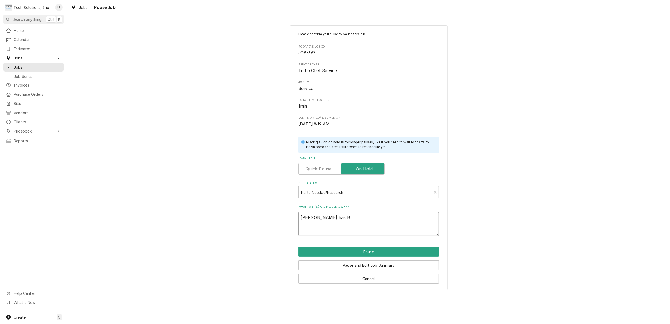
type textarea "Joe has Bl"
type textarea "x"
type textarea "Joe has Blo"
type textarea "x"
type textarea "Joe has Blow"
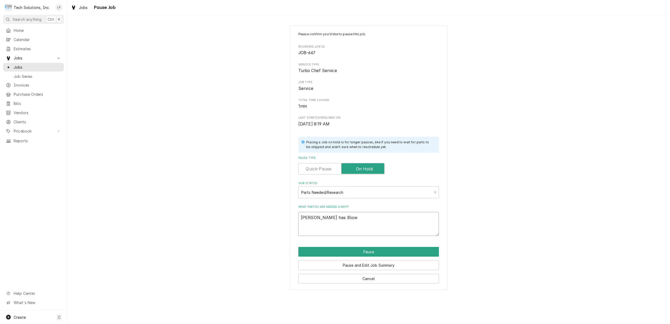
type textarea "x"
type textarea "Joe has Blowe"
type textarea "x"
type textarea "Joe has Blower"
type textarea "x"
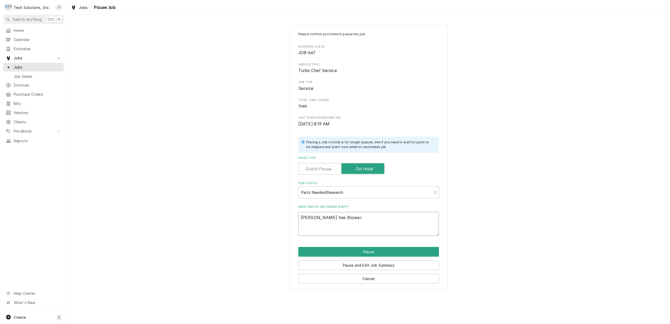
type textarea "Joe has Blower"
type textarea "x"
type textarea "Joe has Blower M"
type textarea "x"
type textarea "Joe has Blower Mo"
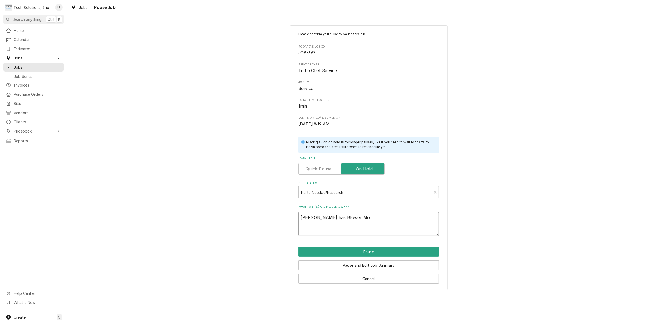
type textarea "x"
type textarea "Joe has Blower Mot"
type textarea "x"
type textarea "Joe has Blower Motor"
type textarea "x"
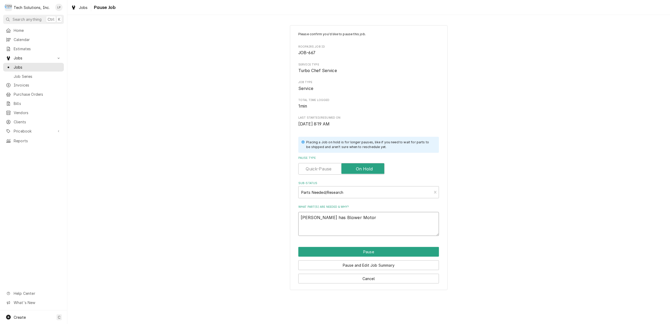
type textarea "9Joe has Blower Motor"
type textarea "x"
type textarea "9/Joe has Blower Motor"
type textarea "x"
type textarea "9/1Joe has Blower Motor"
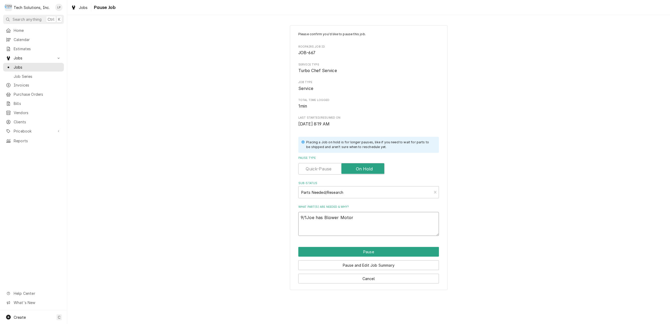
type textarea "x"
type textarea "9/11Joe has Blower Motor"
type textarea "x"
type textarea "9/11/Joe has Blower Motor"
type textarea "x"
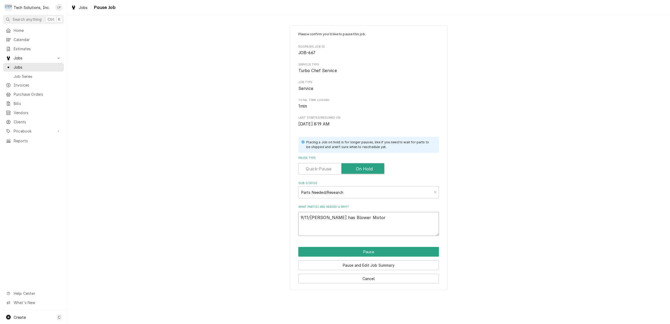
type textarea "9/11/2Joe has Blower Motor"
type textarea "x"
type textarea "9/11/25Joe has Blower Motor"
type textarea "x"
type textarea "9/11/25 Joe has Blower Motor"
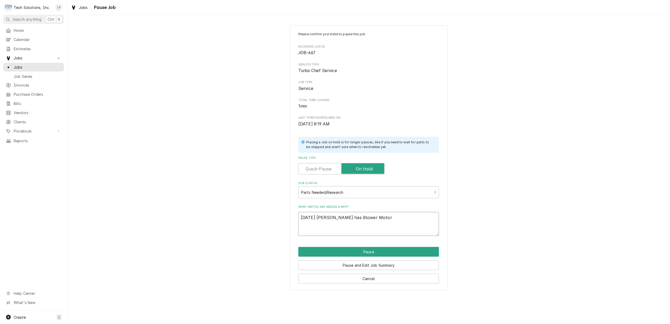
click at [406, 221] on textarea "9/11/25 Joe has Blower Motor" at bounding box center [369, 224] width 141 height 24
type textarea "x"
type textarea "9/11/25 Joe has Blower Motor"
type textarea "x"
type textarea "9/11/25 Joe has Blower Motor -"
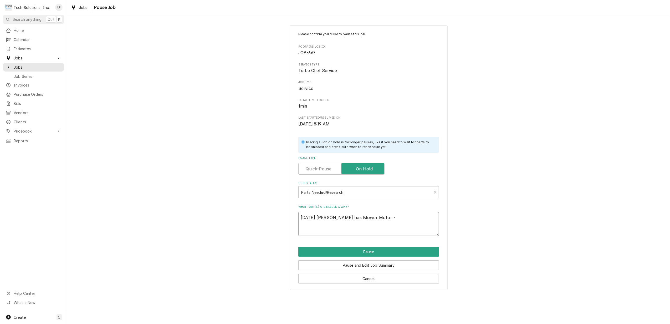
type textarea "x"
type textarea "9/11/25 Joe has Blower Motor -"
type textarea "x"
type textarea "9/11/25 Joe has Blower Motor -"
type textarea "x"
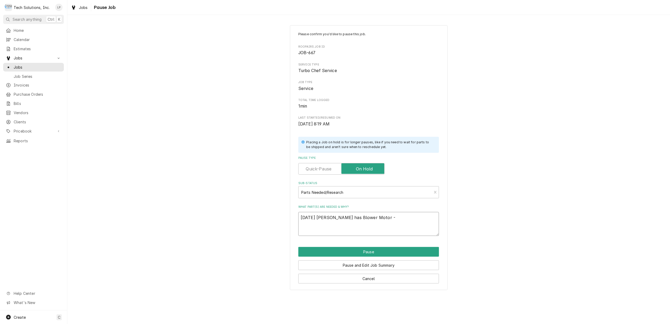
type textarea "9/11/25 Joe has Blower Motor"
click at [300, 219] on textarea "9/11/25 Joe has Blower Motor" at bounding box center [369, 224] width 141 height 24
type textarea "x"
type textarea "T9/11/25 Joe has Blower Motor"
type textarea "x"
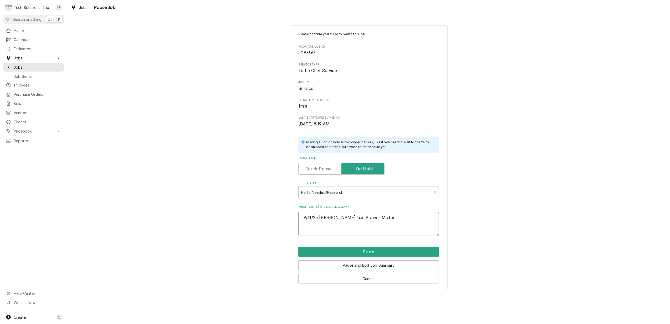
type textarea "Th9/11/25 Joe has Blower Motor"
type textarea "x"
type textarea "Thu9/11/25 Joe has Blower Motor"
type textarea "x"
type textarea "Thur9/11/25 Joe has Blower Motor"
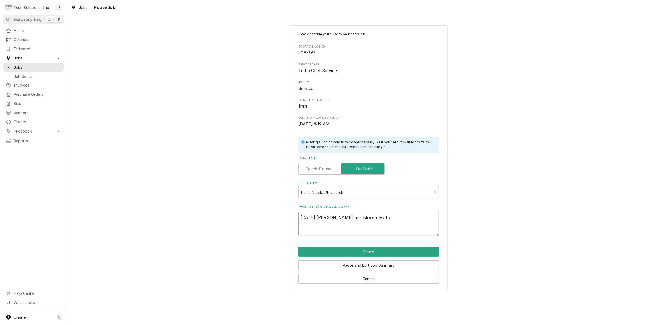
type textarea "x"
type textarea "Thurs9/11/25 Joe has Blower Motor"
type textarea "x"
type textarea "Thursd9/11/25 Joe has Blower Motor"
type textarea "x"
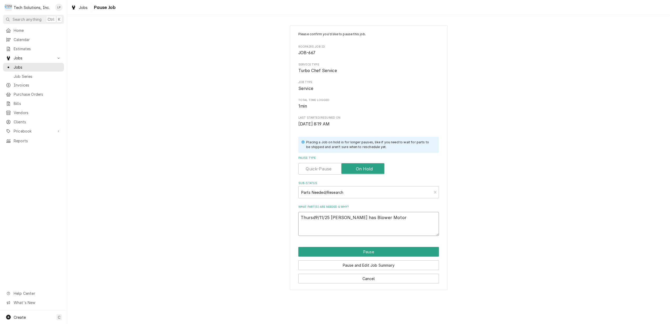
type textarea "Thursda9/11/25 Joe has Blower Motor"
type textarea "x"
type textarea "Thursday9/11/25 Joe has Blower Motor"
type textarea "x"
click at [402, 221] on textarea "Thursday 9/11/25 Joe has Blower Motor" at bounding box center [369, 224] width 141 height 24
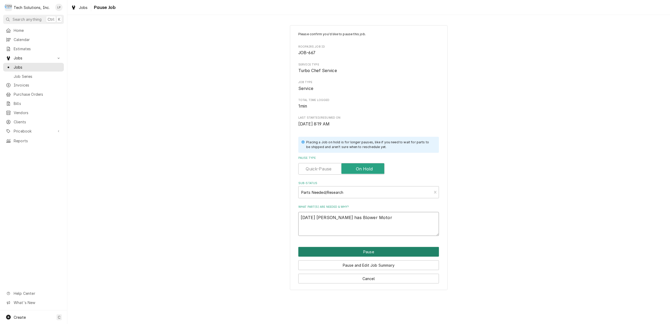
type textarea "Thursday 9/11/25 Joe has Blower Motor"
click at [365, 252] on button "Pause" at bounding box center [369, 252] width 141 height 10
type textarea "x"
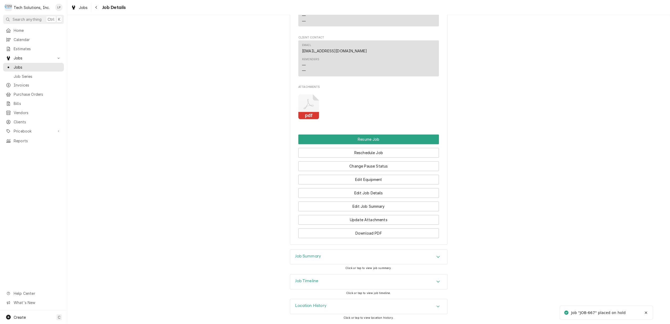
scroll to position [985, 0]
click at [396, 204] on button "Edit Job Summary" at bounding box center [369, 207] width 141 height 10
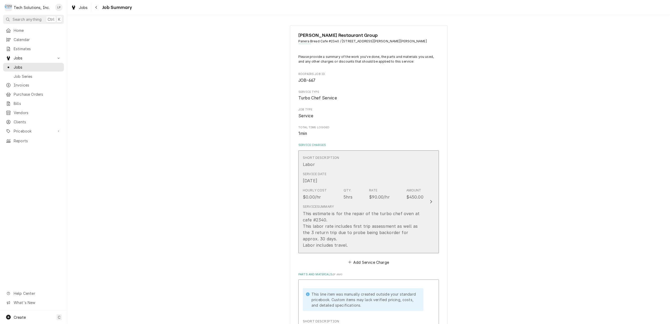
click at [430, 200] on div "Update Line Item" at bounding box center [431, 202] width 7 height 6
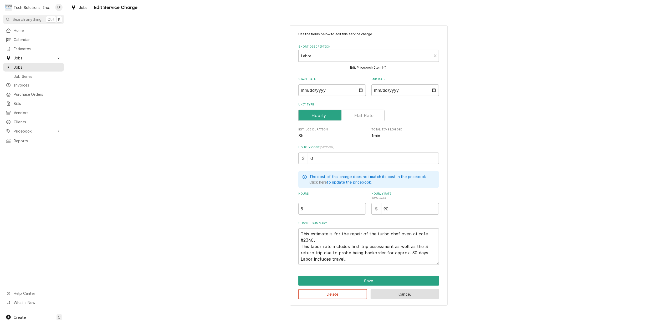
click at [420, 291] on button "Cancel" at bounding box center [405, 294] width 69 height 10
type textarea "x"
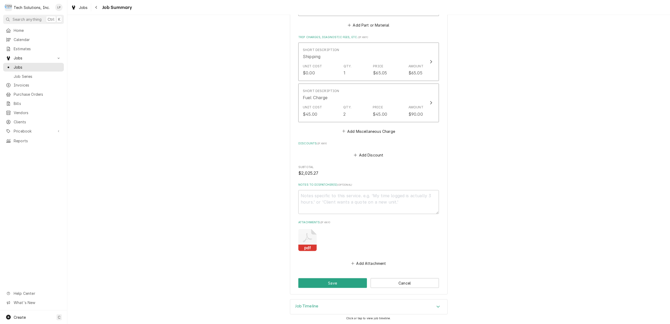
scroll to position [462, 0]
click at [423, 284] on button "Cancel" at bounding box center [405, 283] width 69 height 10
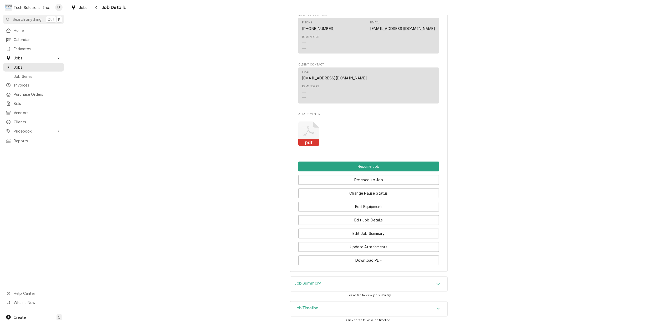
scroll to position [985, 0]
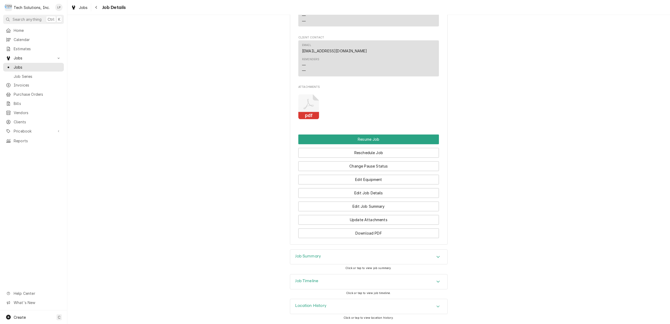
click at [435, 283] on div "Accordion Header" at bounding box center [439, 282] width 8 height 6
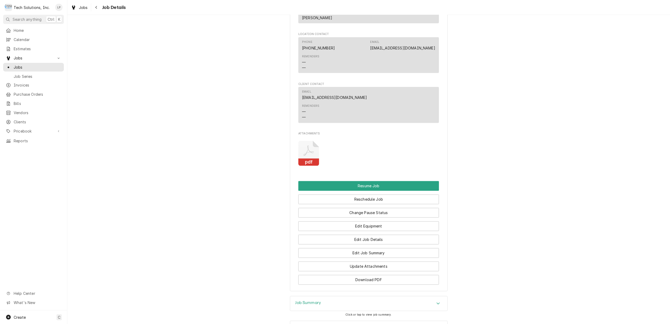
scroll to position [930, 0]
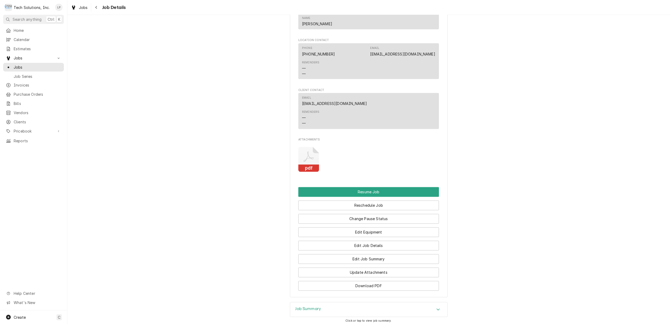
click at [310, 163] on icon "Attachments" at bounding box center [309, 159] width 21 height 25
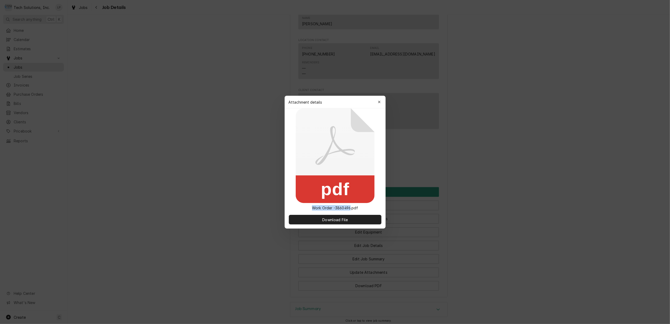
drag, startPoint x: 312, startPoint y: 209, endPoint x: 350, endPoint y: 208, distance: 37.9
click at [350, 208] on p "Work Order -3860496.pdf" at bounding box center [335, 208] width 55 height 6
drag, startPoint x: 350, startPoint y: 208, endPoint x: 342, endPoint y: 208, distance: 8.5
copy p "Work Order -3860496"
click at [509, 239] on div at bounding box center [335, 162] width 670 height 324
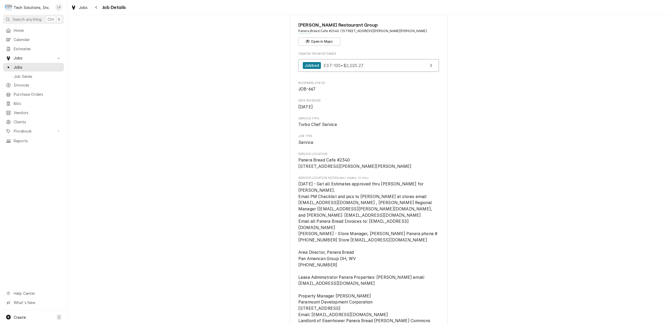
scroll to position [0, 0]
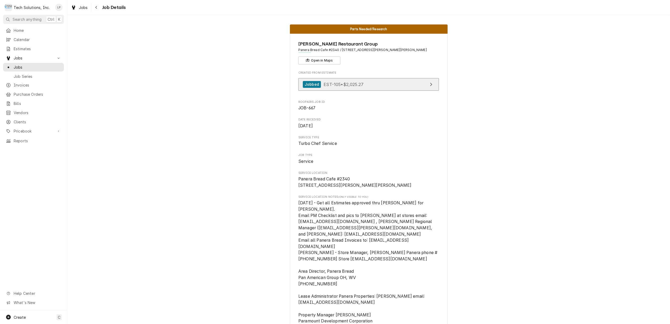
click at [422, 85] on link "Jobbed EST-105 • $2,025.27" at bounding box center [369, 84] width 141 height 13
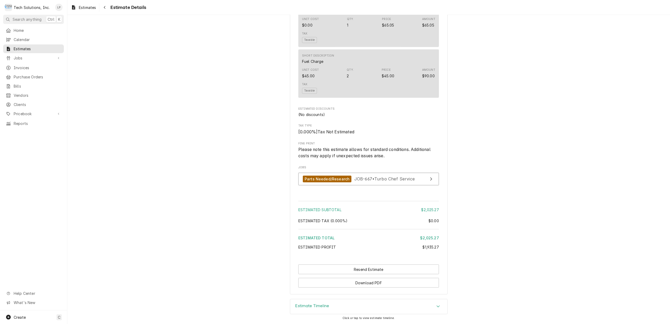
scroll to position [636, 0]
click at [393, 179] on span "JOB-667 • Turbo Chef Service" at bounding box center [385, 178] width 60 height 5
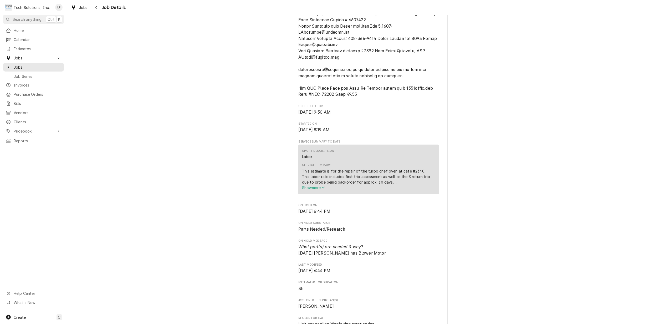
scroll to position [561, 0]
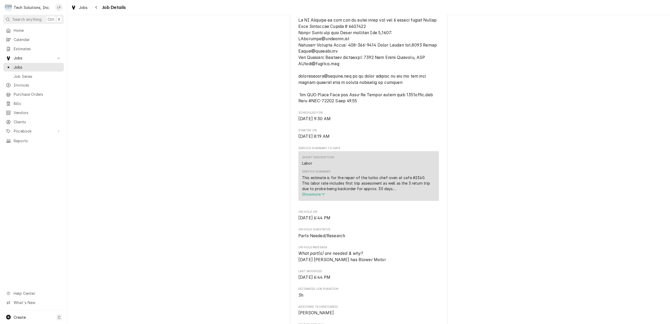
click at [312, 195] on span "Show more" at bounding box center [313, 194] width 23 height 4
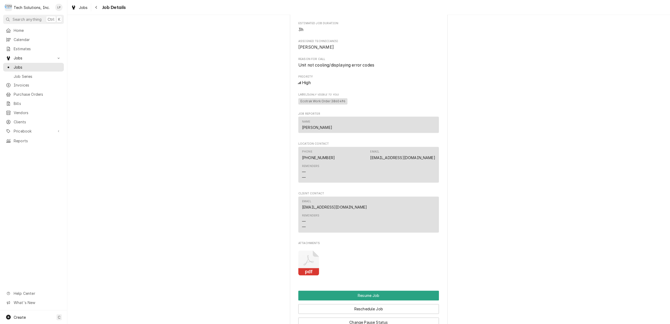
scroll to position [842, 0]
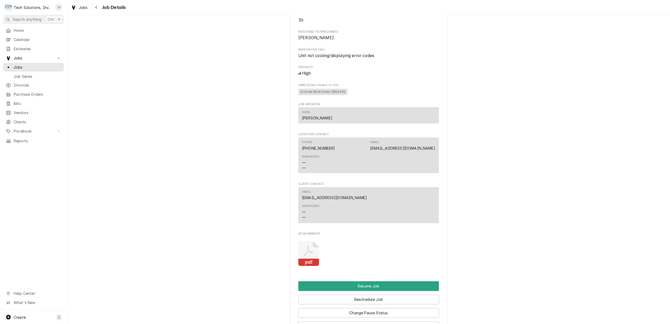
click at [310, 261] on rect "Attachments" at bounding box center [309, 262] width 21 height 7
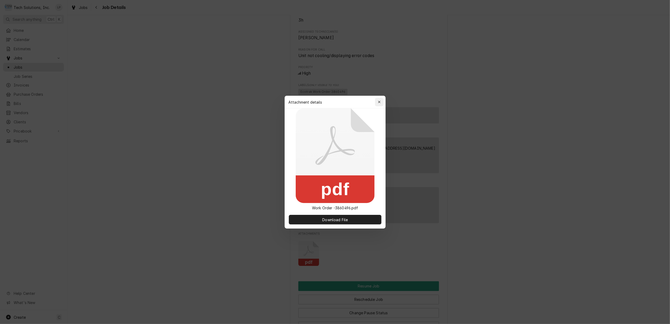
click at [380, 102] on icon "button" at bounding box center [379, 102] width 3 height 4
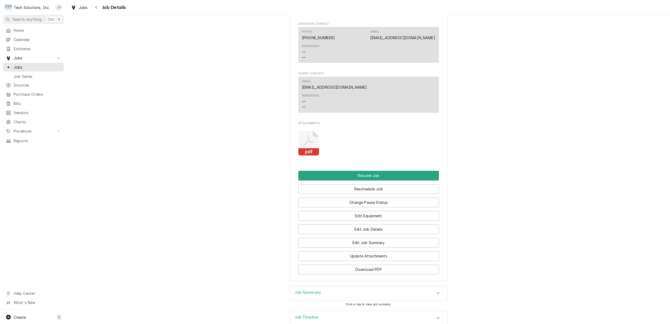
scroll to position [991, 0]
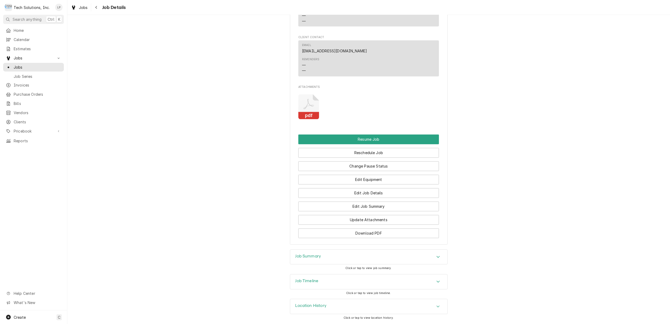
click at [23, 65] on span "Jobs" at bounding box center [38, 67] width 48 height 6
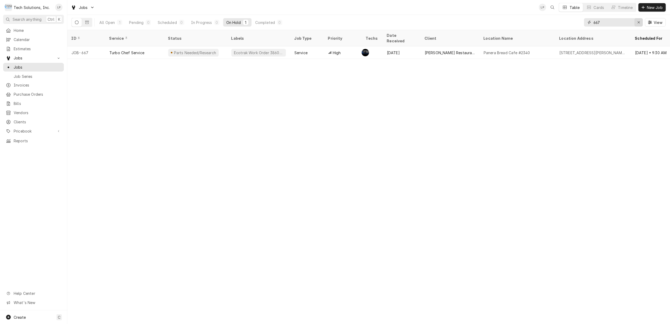
click at [638, 23] on icon "Erase input" at bounding box center [639, 23] width 3 height 4
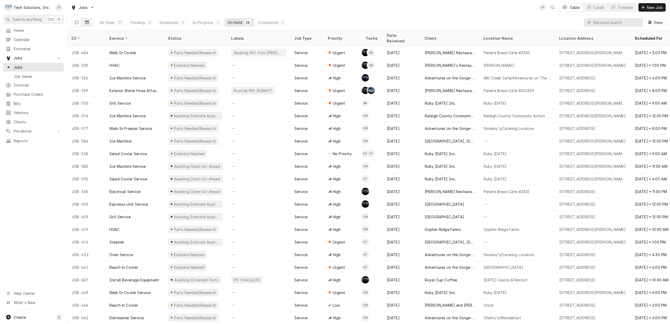
click at [85, 23] on icon "Dynamic Content Wrapper" at bounding box center [87, 22] width 4 height 3
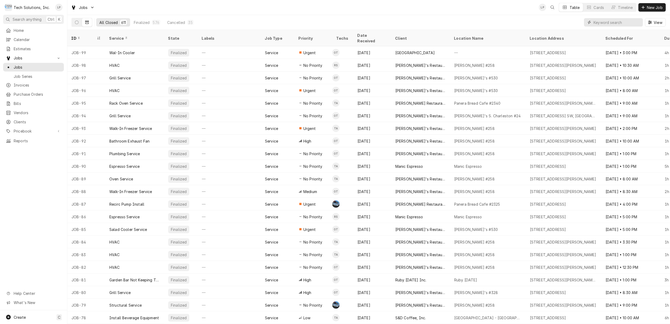
click at [622, 25] on input "Dynamic Content Wrapper" at bounding box center [617, 22] width 47 height 8
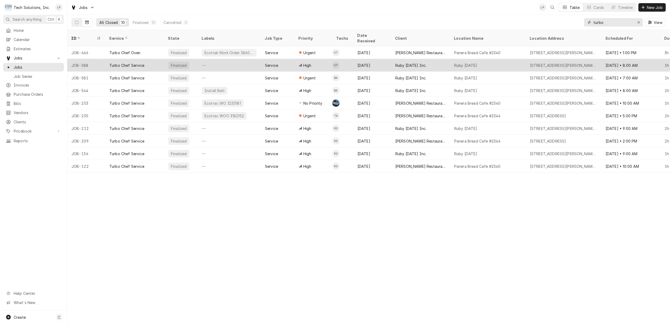
type input "turbo"
click at [234, 59] on div "—" at bounding box center [229, 65] width 63 height 13
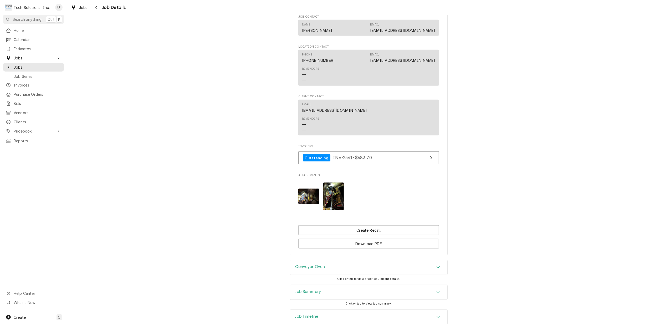
scroll to position [495, 0]
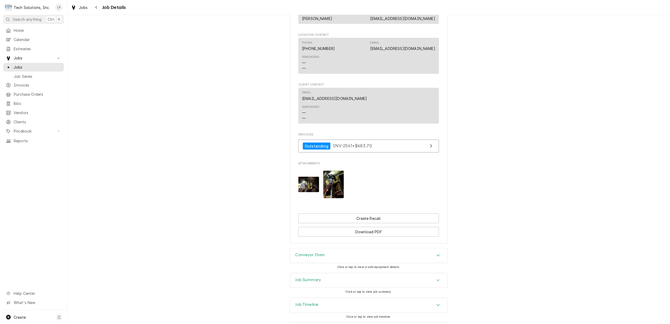
click at [436, 248] on div "Conveyor Oven" at bounding box center [368, 255] width 157 height 15
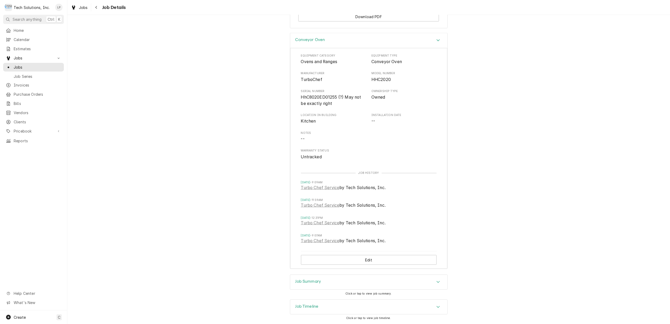
scroll to position [713, 0]
click at [437, 277] on icon "Accordion Header" at bounding box center [439, 279] width 4 height 4
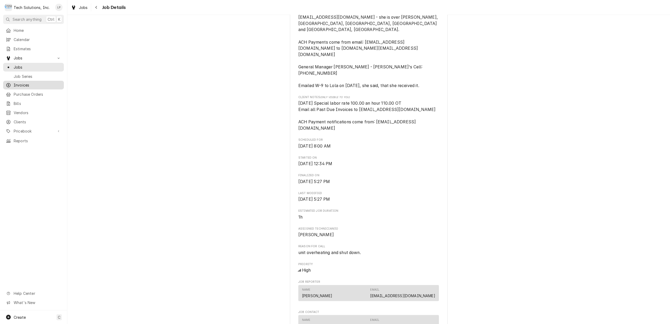
scroll to position [186, 0]
click at [16, 65] on span "Jobs" at bounding box center [38, 67] width 48 height 6
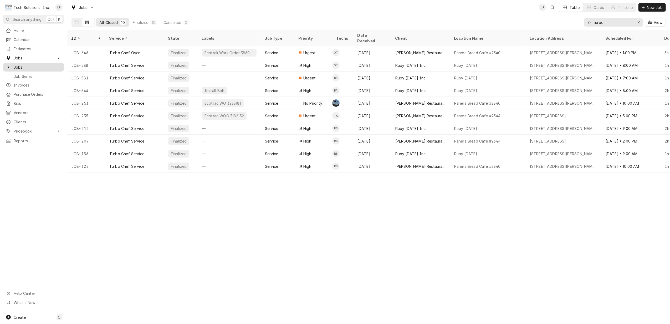
click at [19, 64] on span "Jobs" at bounding box center [38, 67] width 48 height 6
click at [638, 22] on icon "Erase input" at bounding box center [639, 23] width 3 height 4
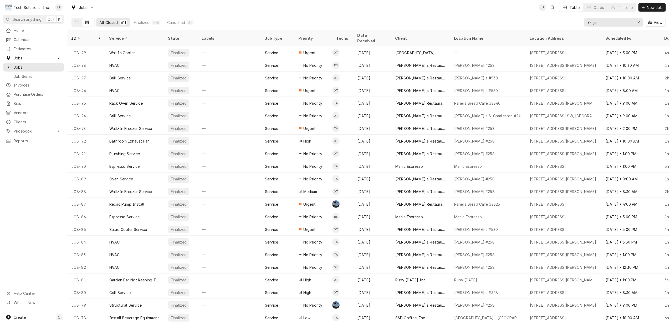
type input "j"
